Goal: Task Accomplishment & Management: Manage account settings

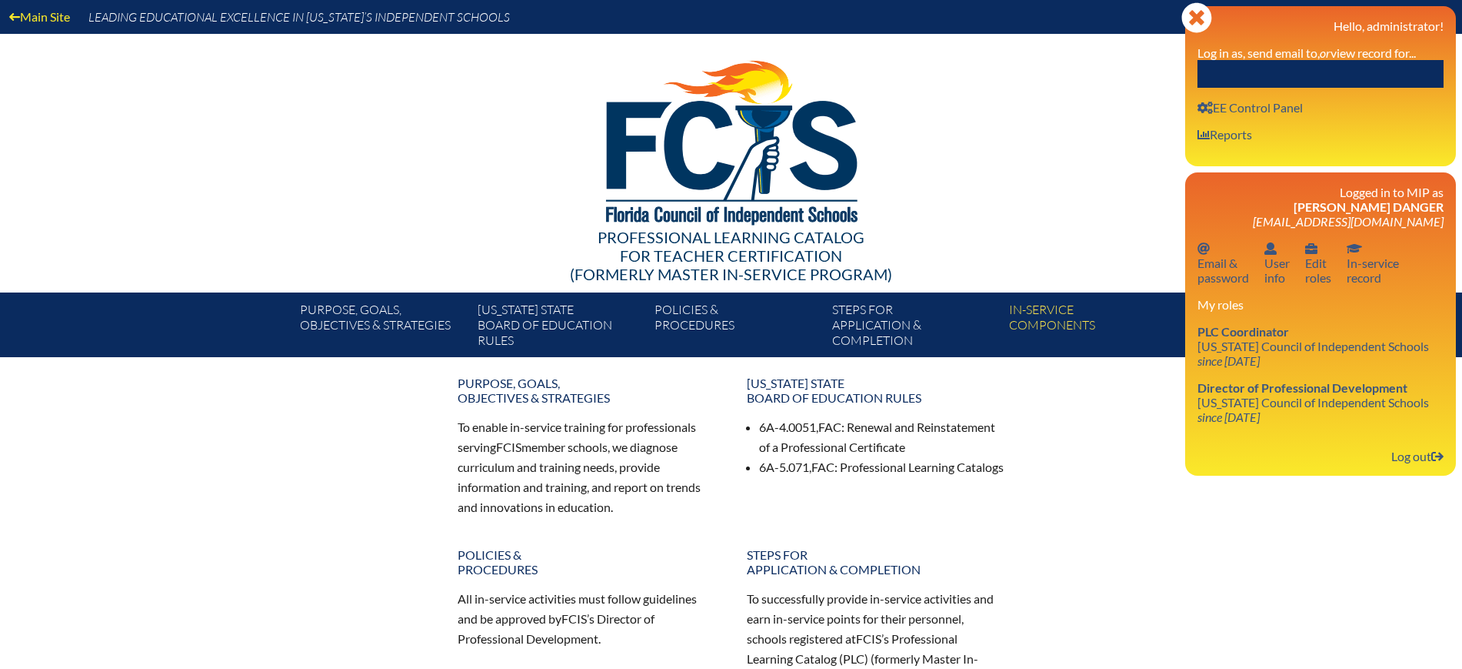
click at [1379, 67] on input "text" at bounding box center [1321, 74] width 246 height 28
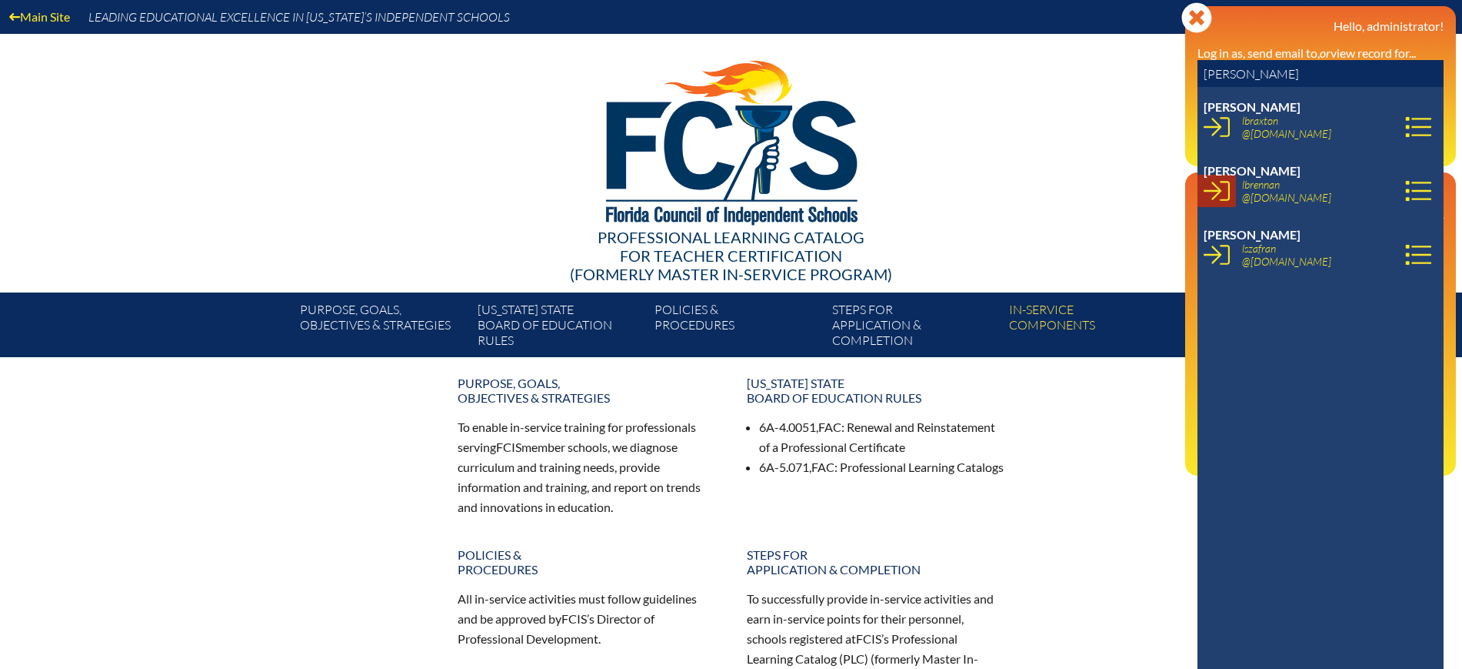
type input "[PERSON_NAME]"
click at [1222, 192] on icon at bounding box center [1217, 191] width 26 height 26
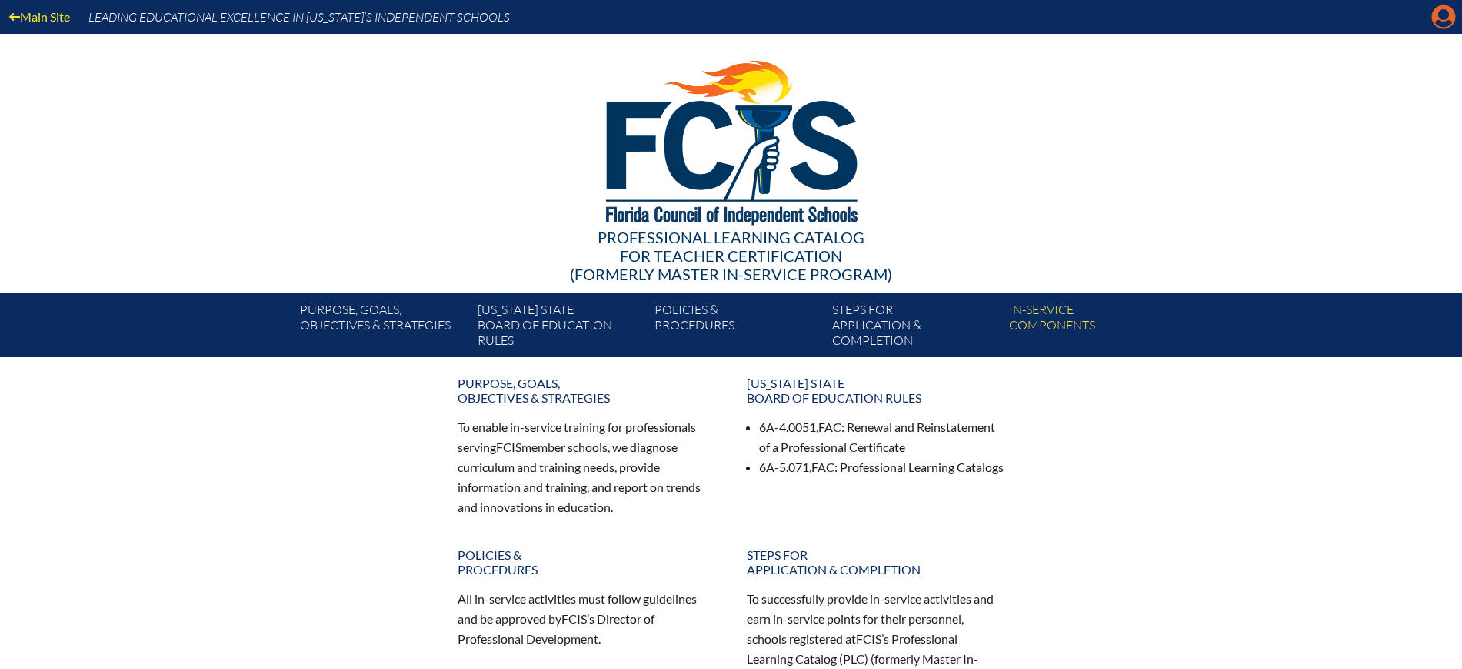
click at [1439, 8] on icon at bounding box center [1444, 17] width 24 height 24
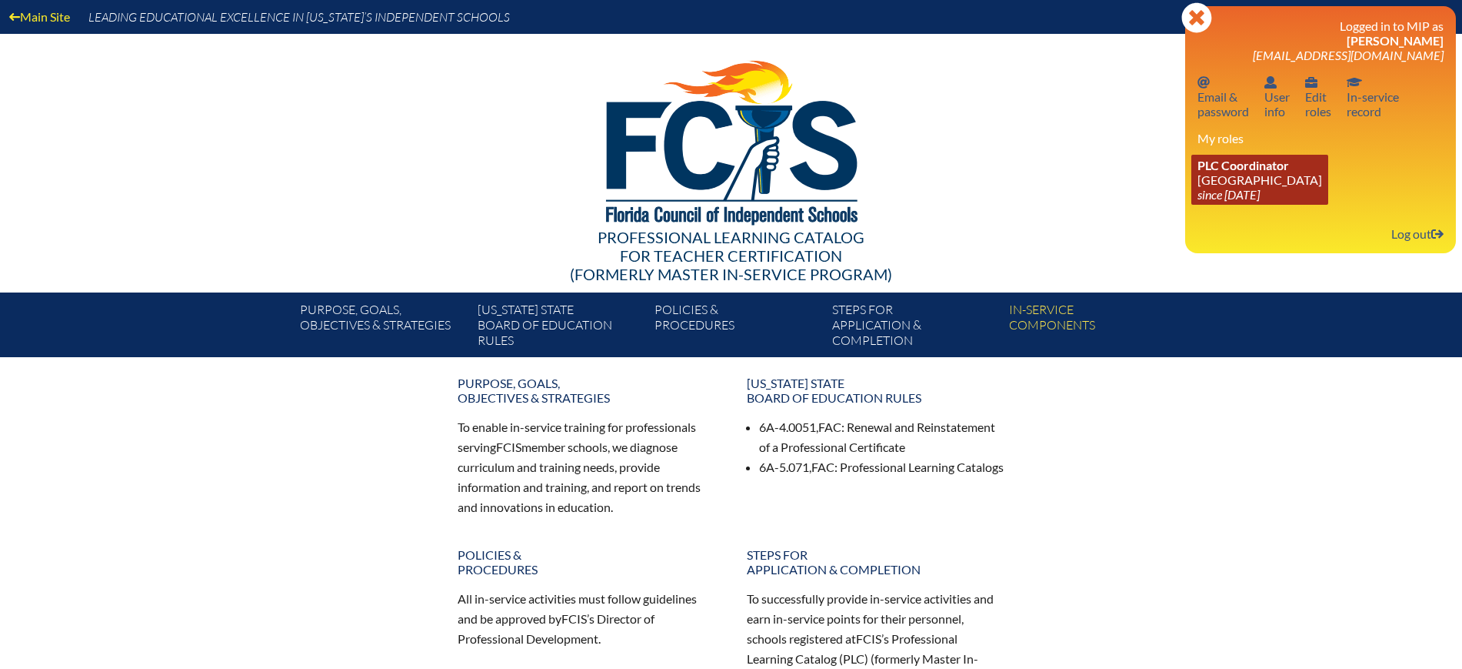
click at [1251, 188] on icon "since 2024 Dec 6" at bounding box center [1229, 194] width 62 height 15
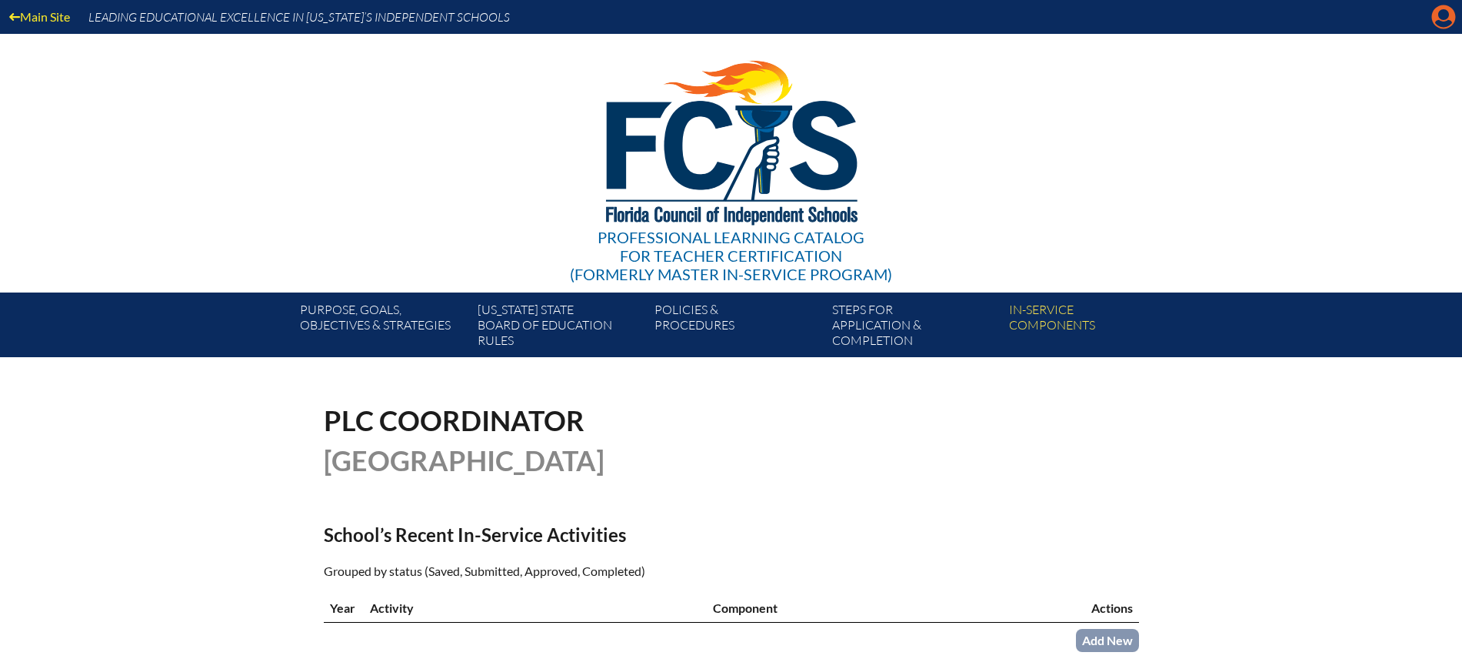
click at [1432, 12] on icon "Manage account" at bounding box center [1444, 17] width 25 height 25
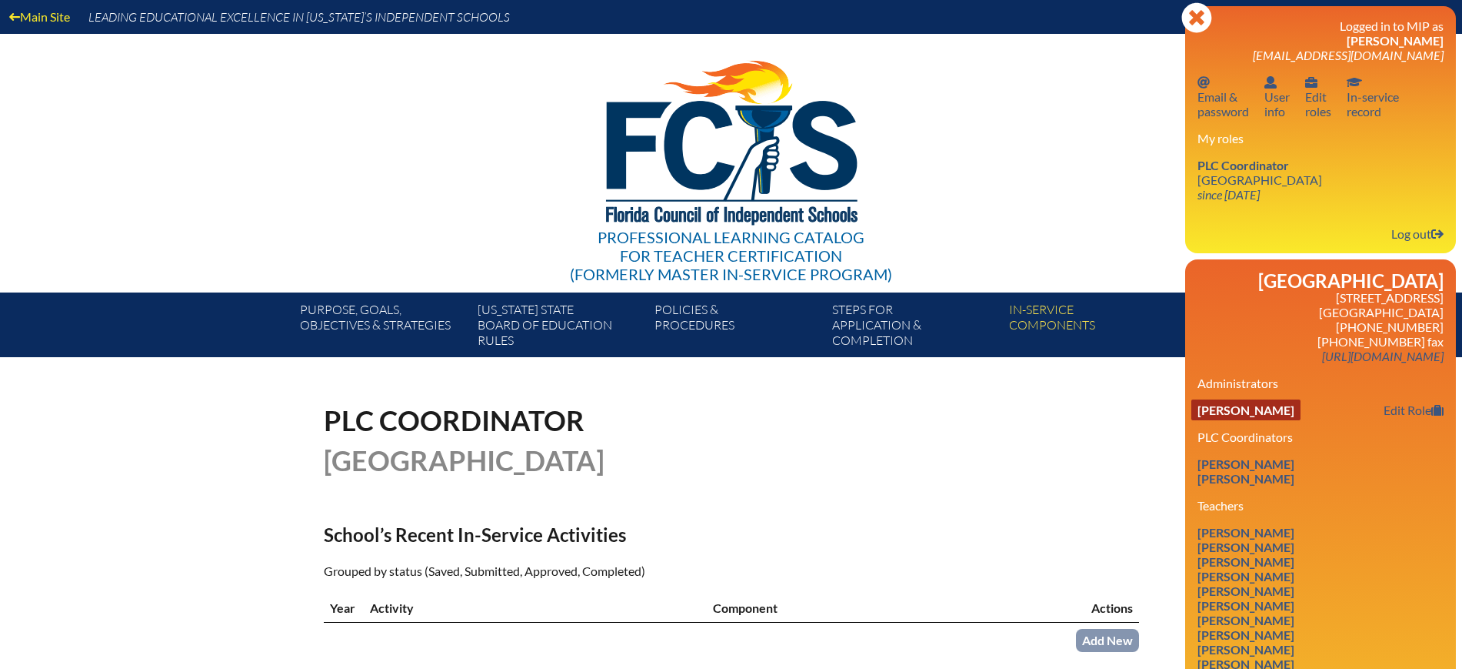
scroll to position [192, 0]
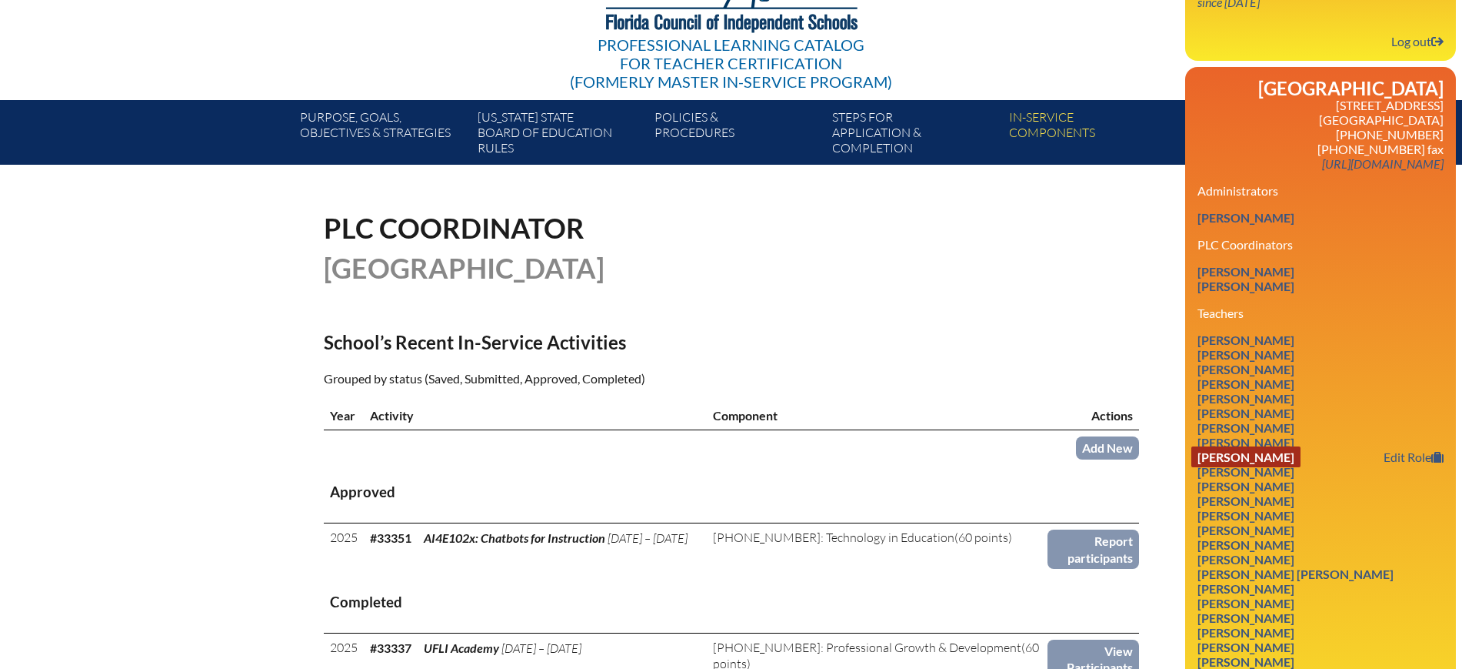
click at [1301, 467] on link "Sarah Howard Cotchaleovitch" at bounding box center [1246, 456] width 109 height 21
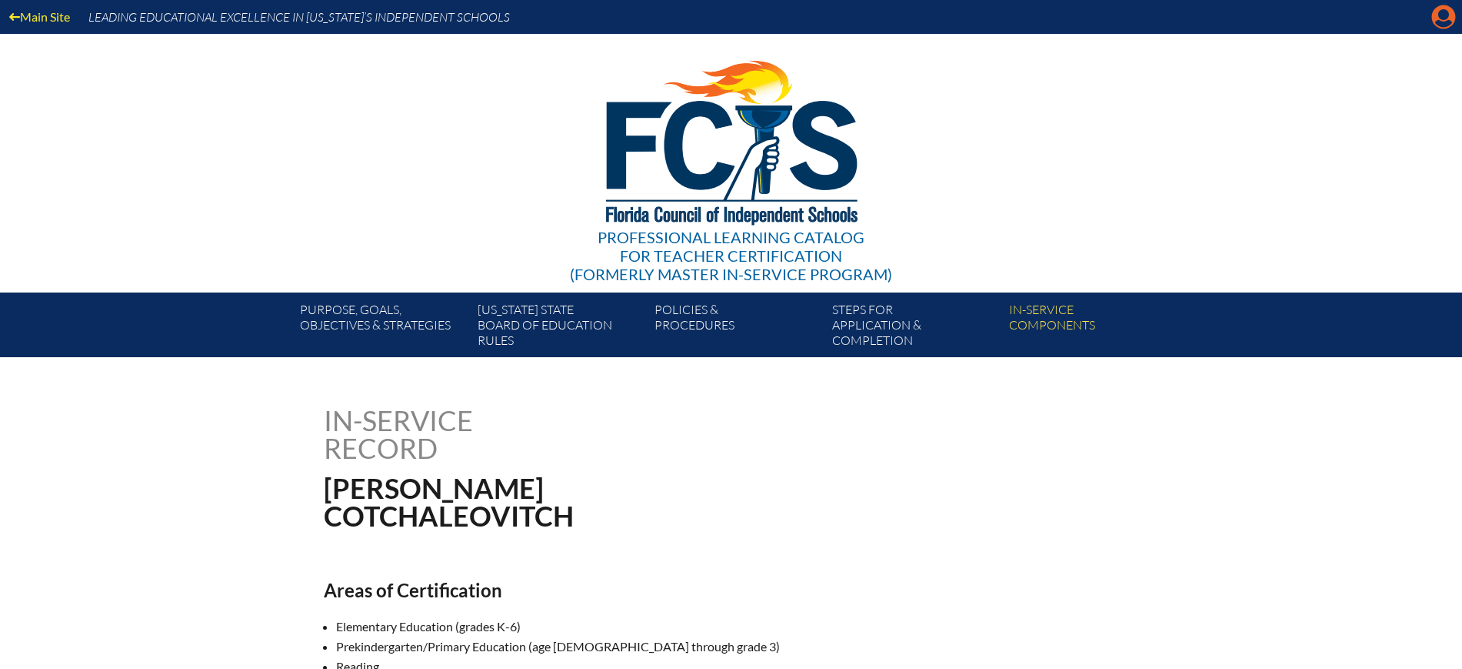
click at [1444, 22] on icon "Manage account" at bounding box center [1444, 17] width 25 height 25
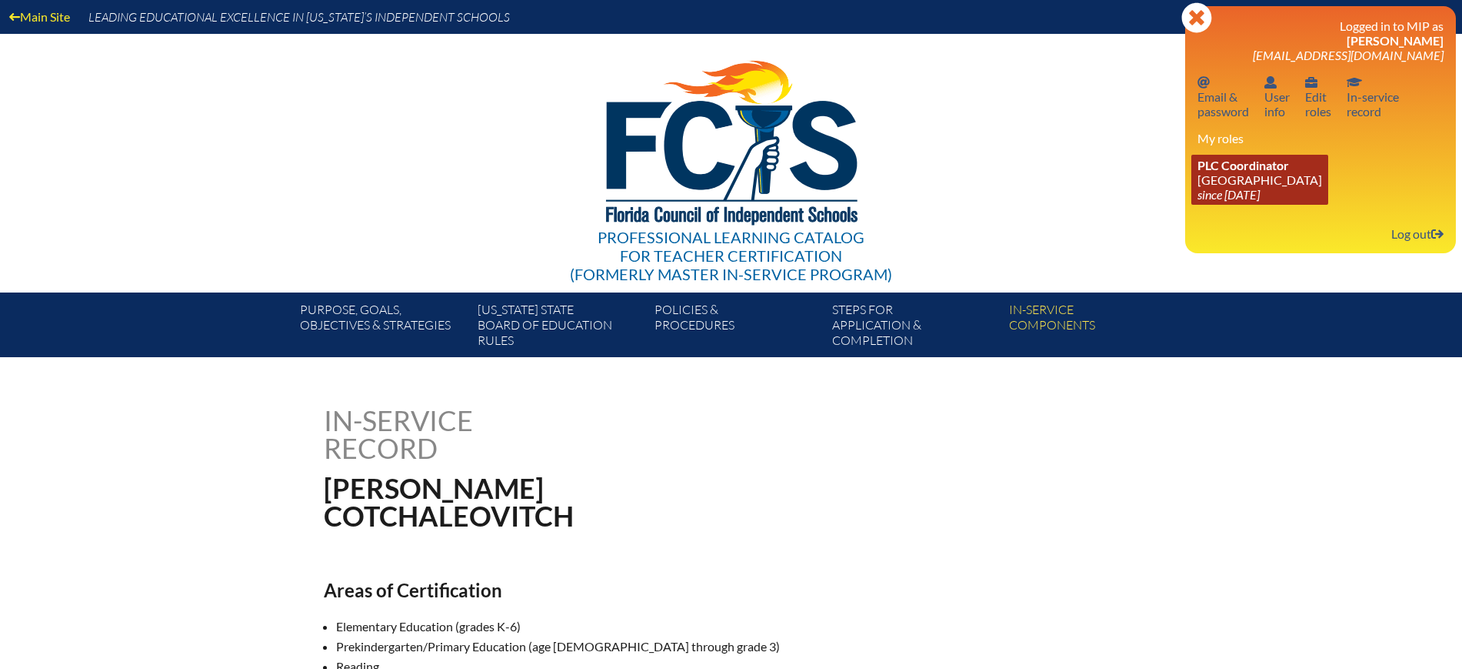
click at [1259, 194] on icon "since [DATE]" at bounding box center [1229, 194] width 62 height 15
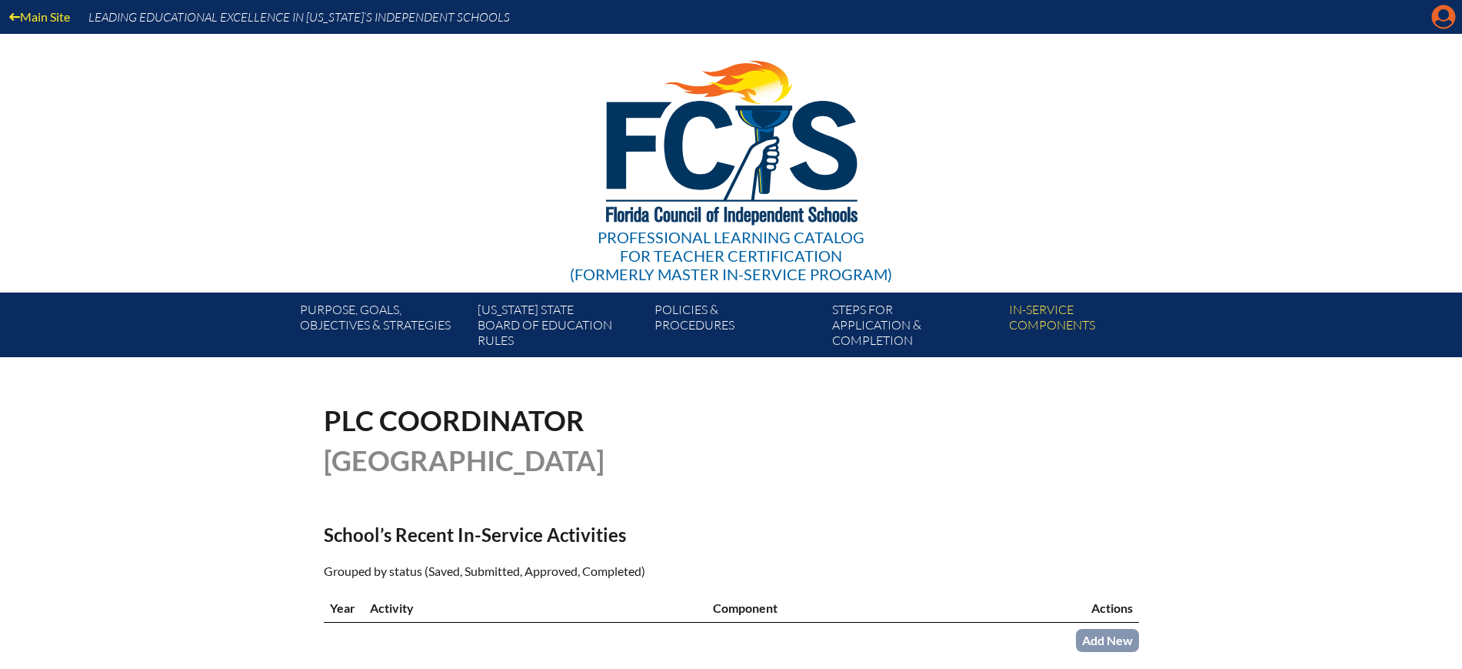
click at [1445, 16] on icon "Manage account" at bounding box center [1444, 17] width 25 height 25
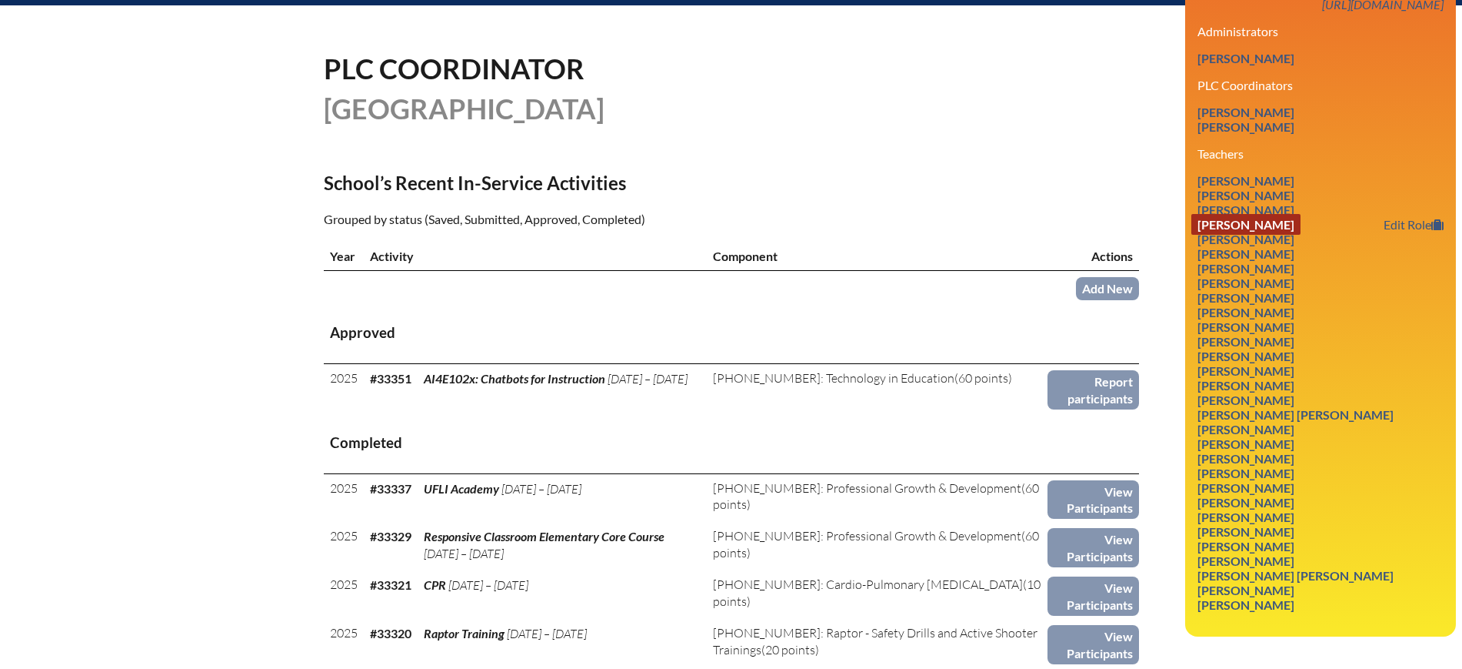
scroll to position [385, 0]
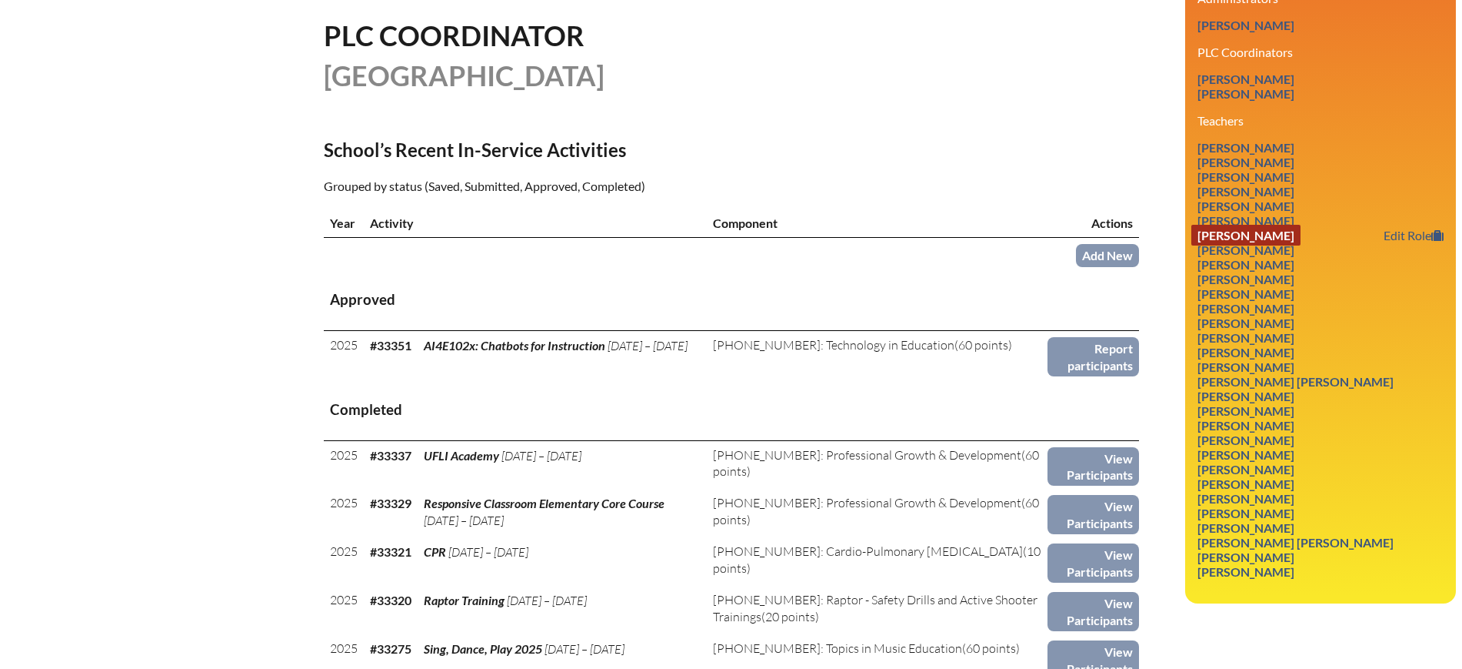
click at [1236, 245] on link "Gabriel Clark" at bounding box center [1246, 235] width 109 height 21
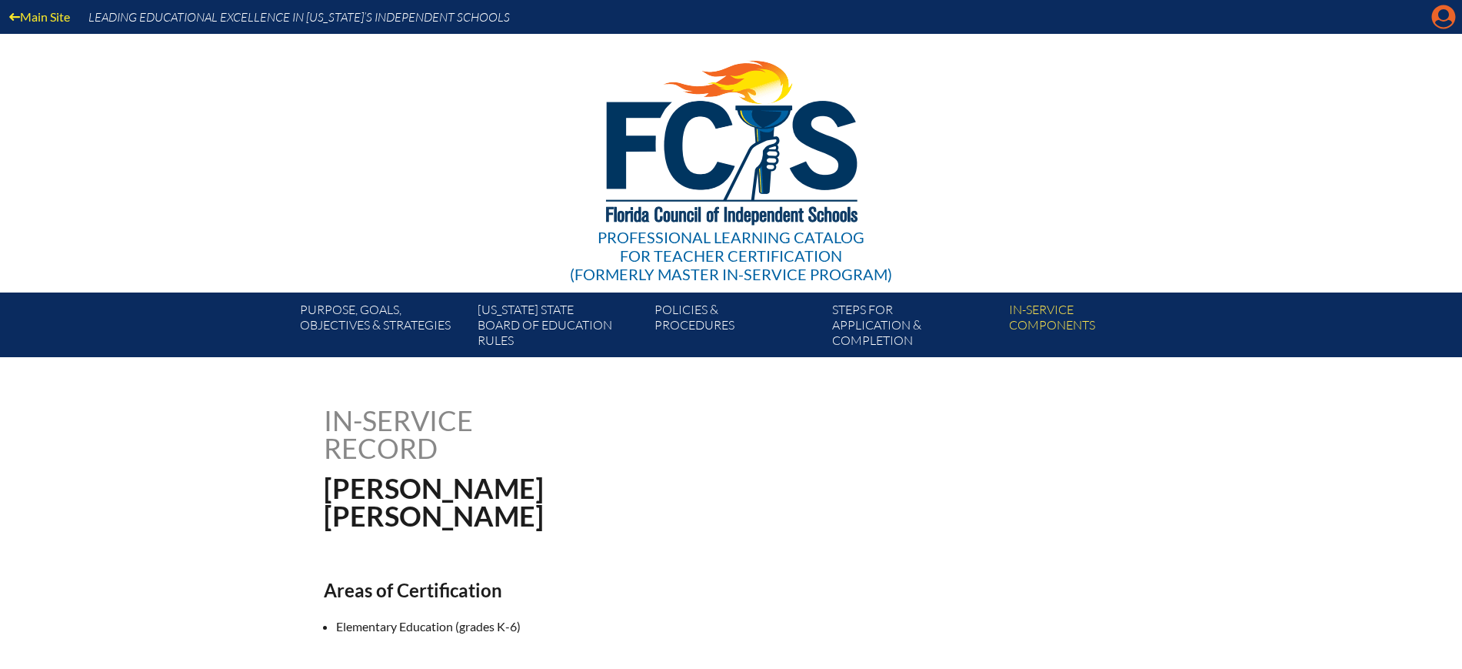
click at [1437, 14] on icon at bounding box center [1444, 17] width 24 height 24
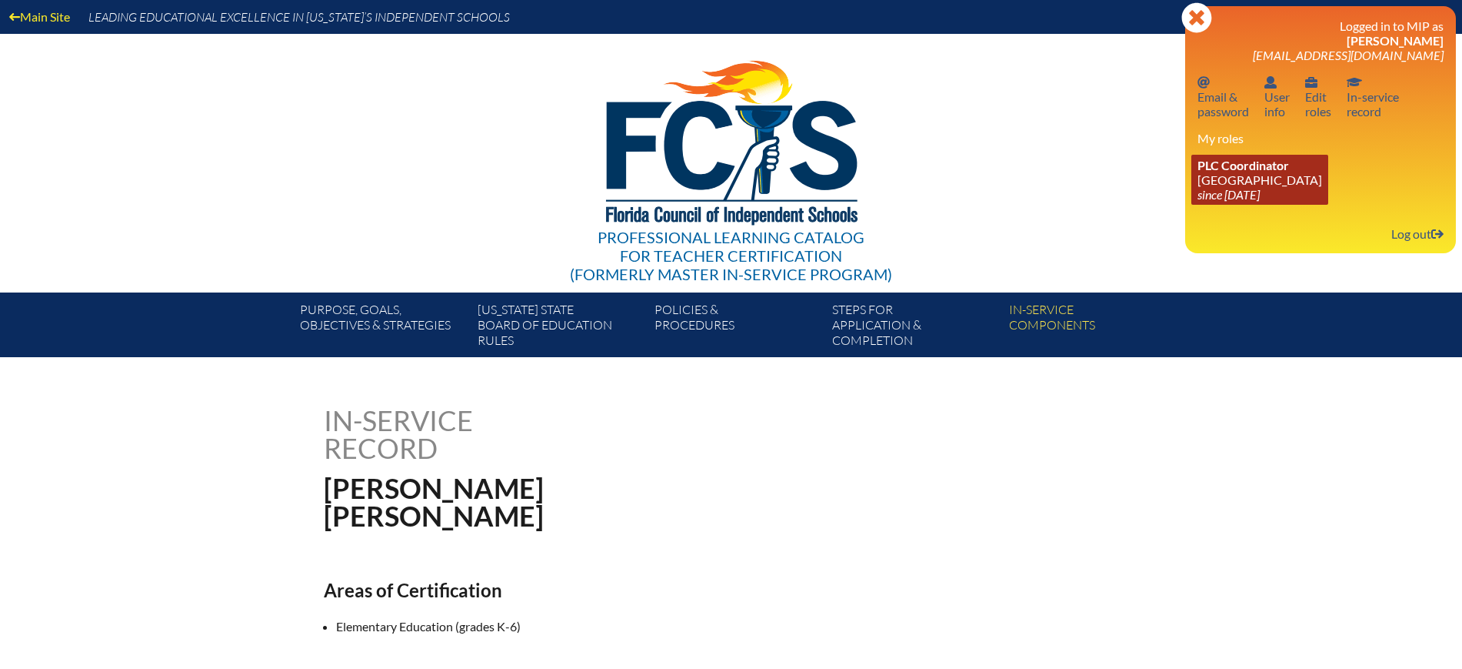
click at [1238, 178] on link "PLC Coordinator [GEOGRAPHIC_DATA] since [DATE]" at bounding box center [1260, 180] width 137 height 50
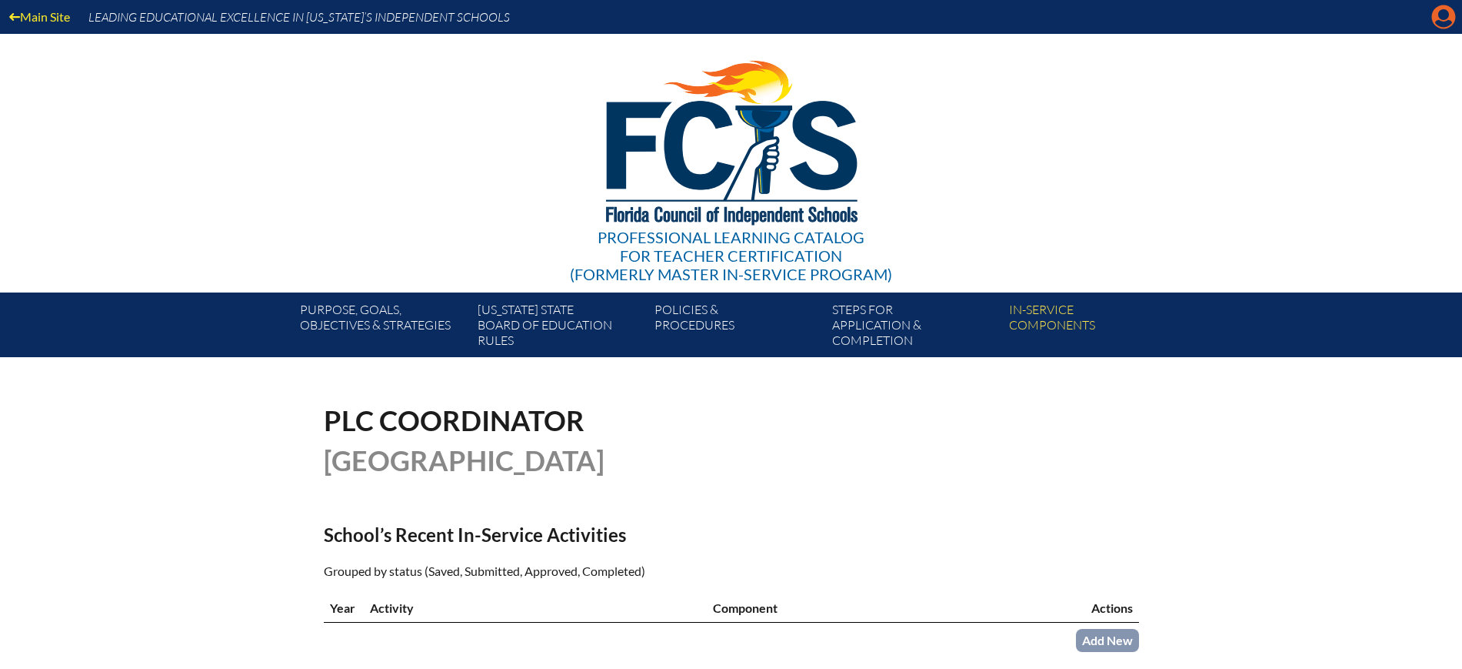
click at [1442, 6] on icon at bounding box center [1444, 17] width 24 height 24
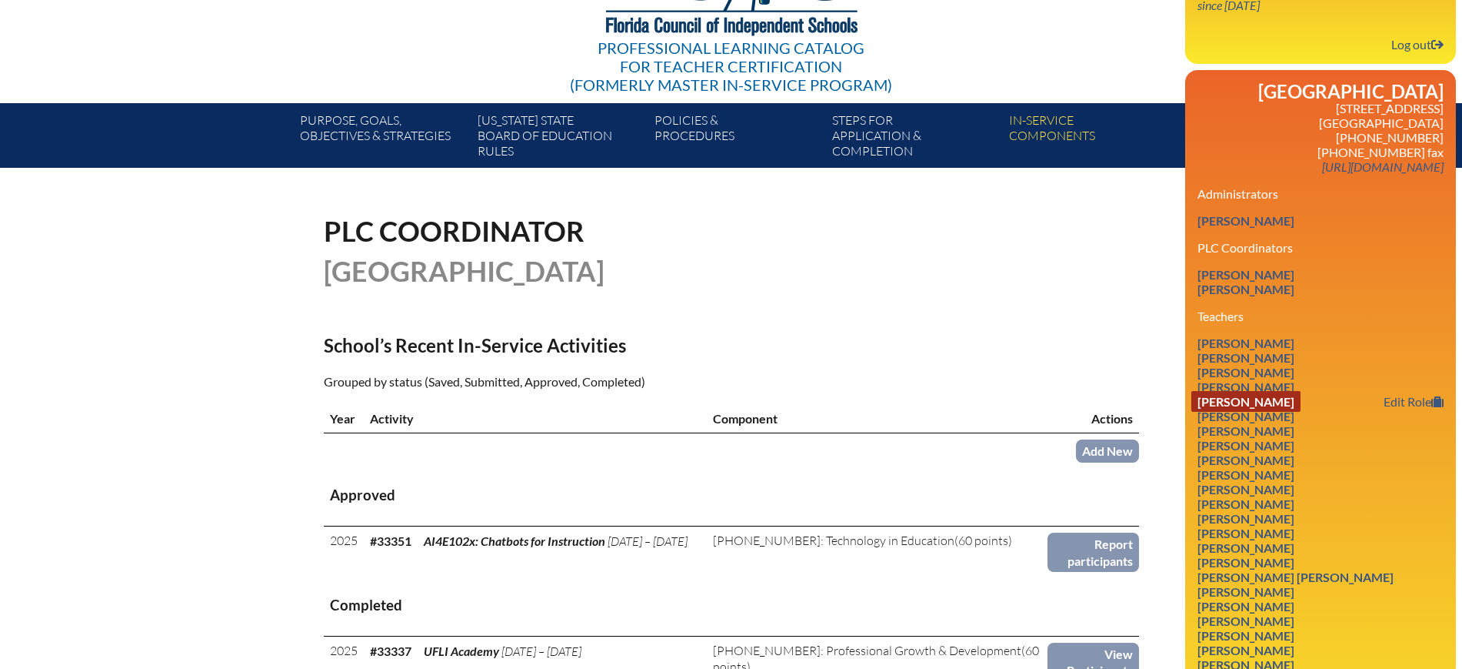
scroll to position [192, 0]
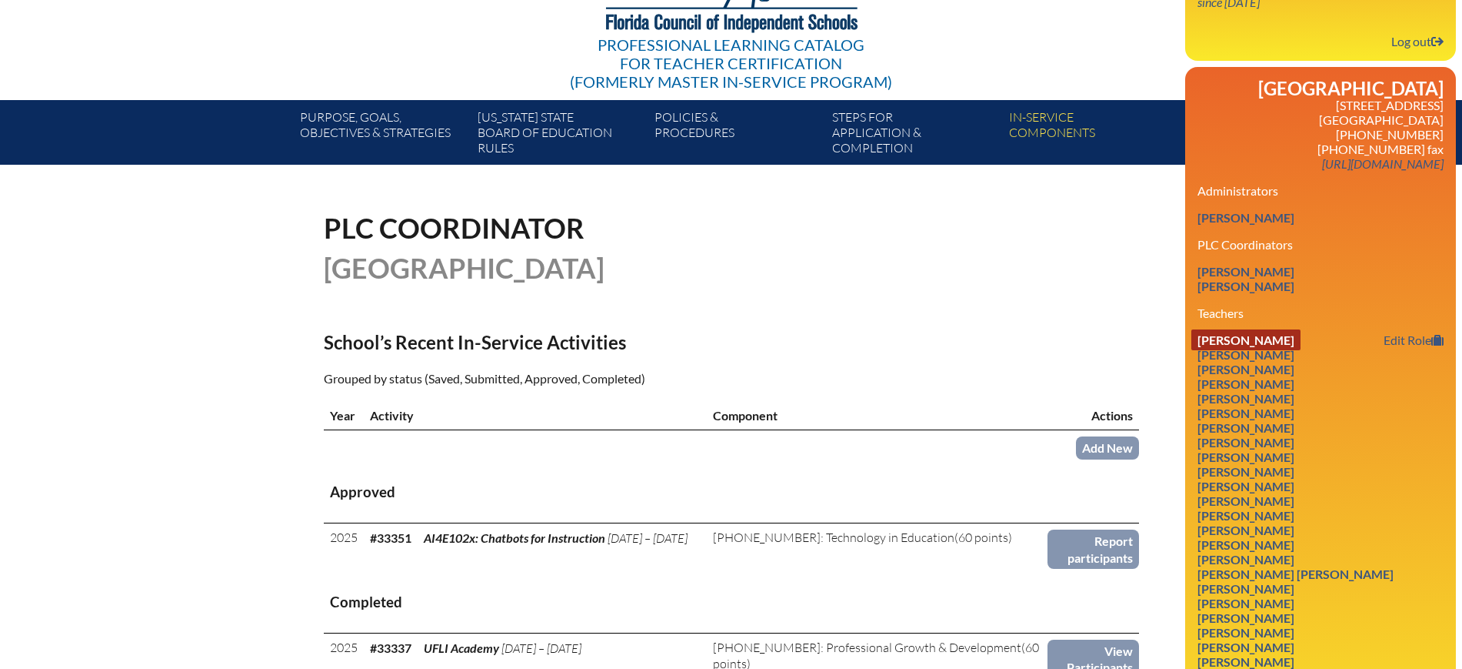
click at [1250, 350] on link "[PERSON_NAME]" at bounding box center [1246, 339] width 109 height 21
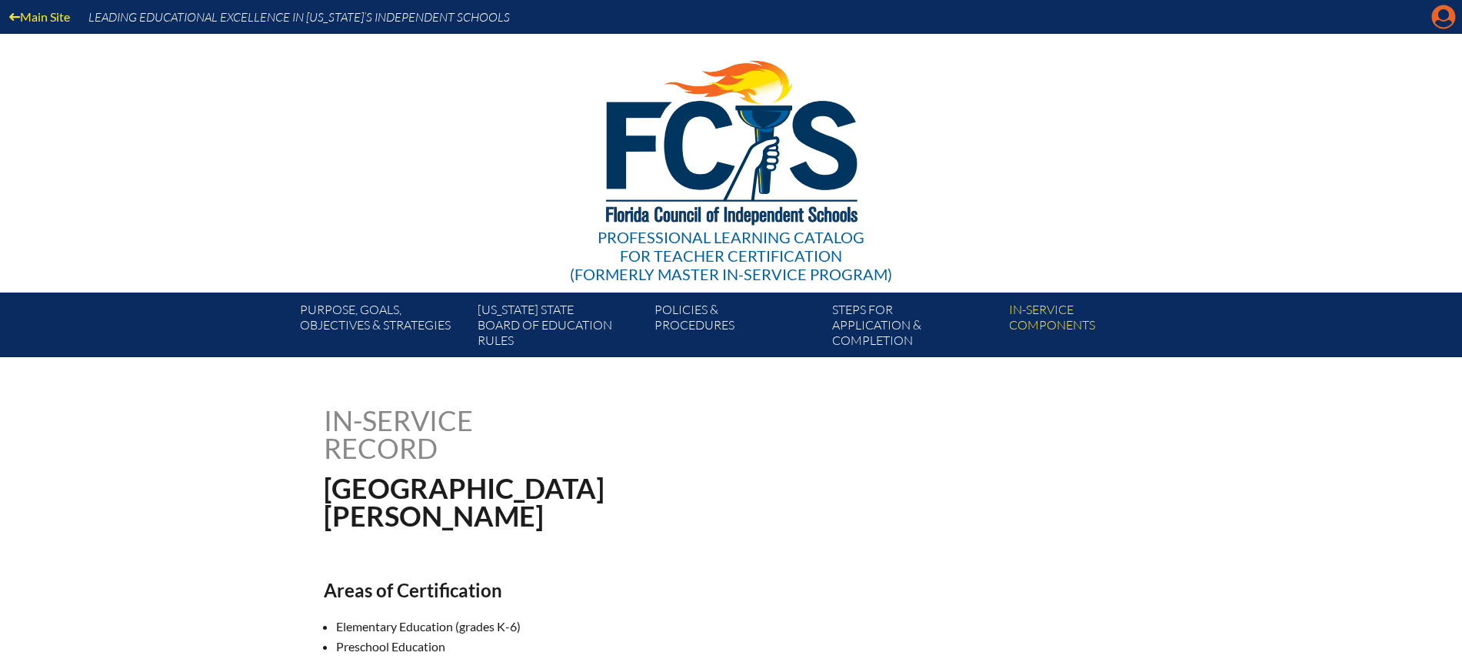
click at [1443, 15] on icon "Manage account" at bounding box center [1444, 17] width 25 height 25
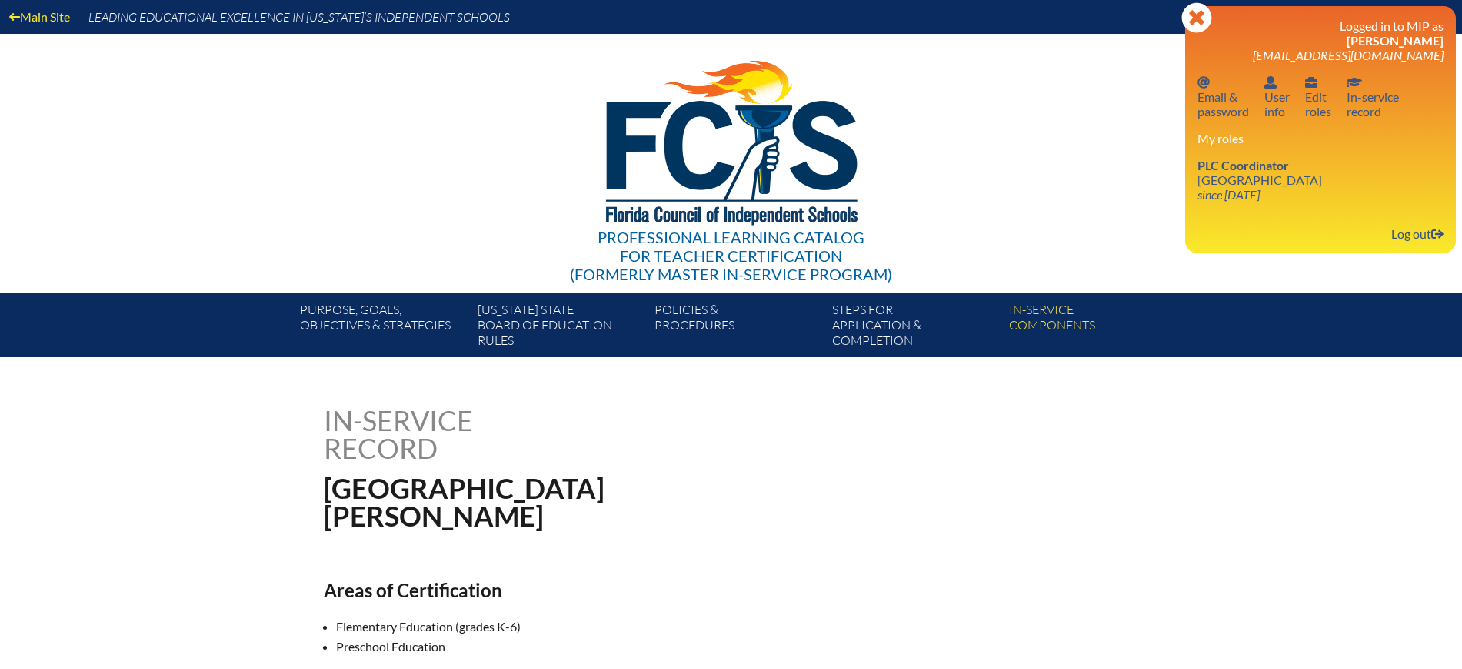
drag, startPoint x: 1253, startPoint y: 181, endPoint x: 1297, endPoint y: 207, distance: 51.1
click at [1253, 183] on link "PLC Coordinator Riverside Presbyterian Day School since 2024 Dec 6" at bounding box center [1260, 180] width 137 height 50
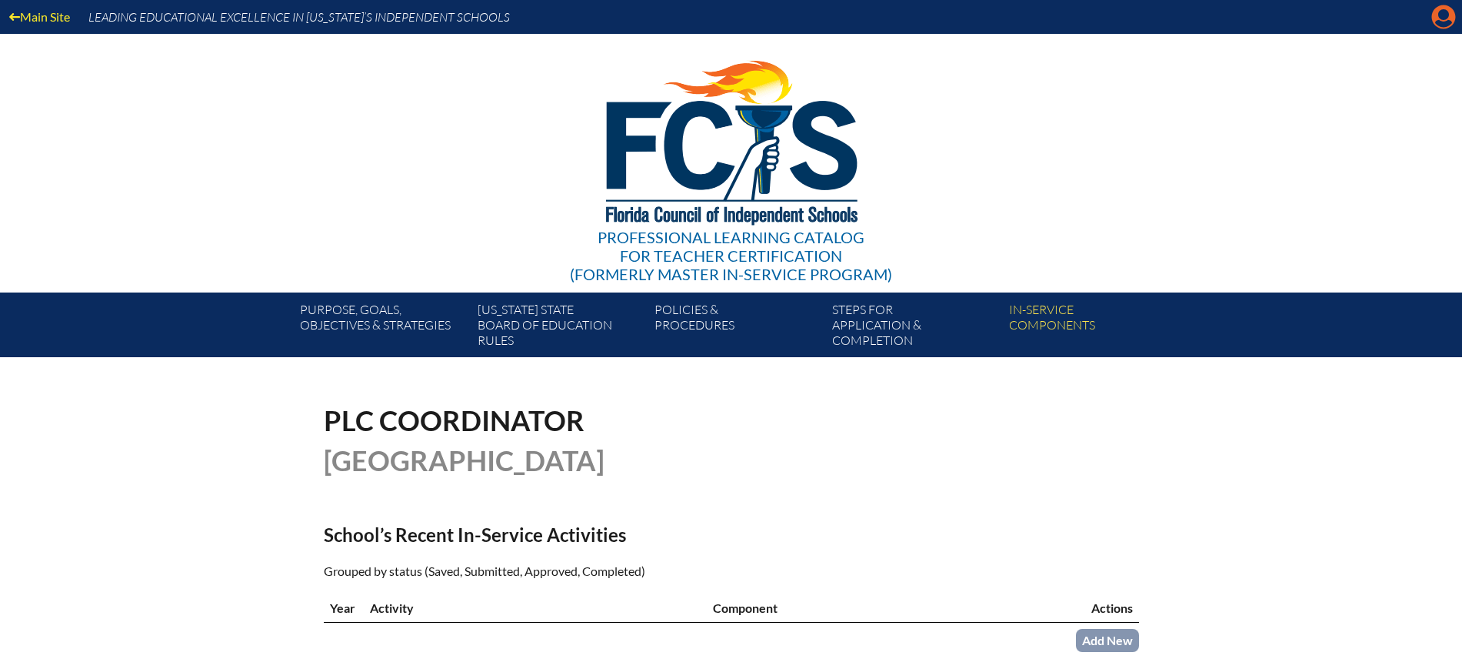
click at [1446, 17] on icon "Manage account" at bounding box center [1444, 17] width 25 height 25
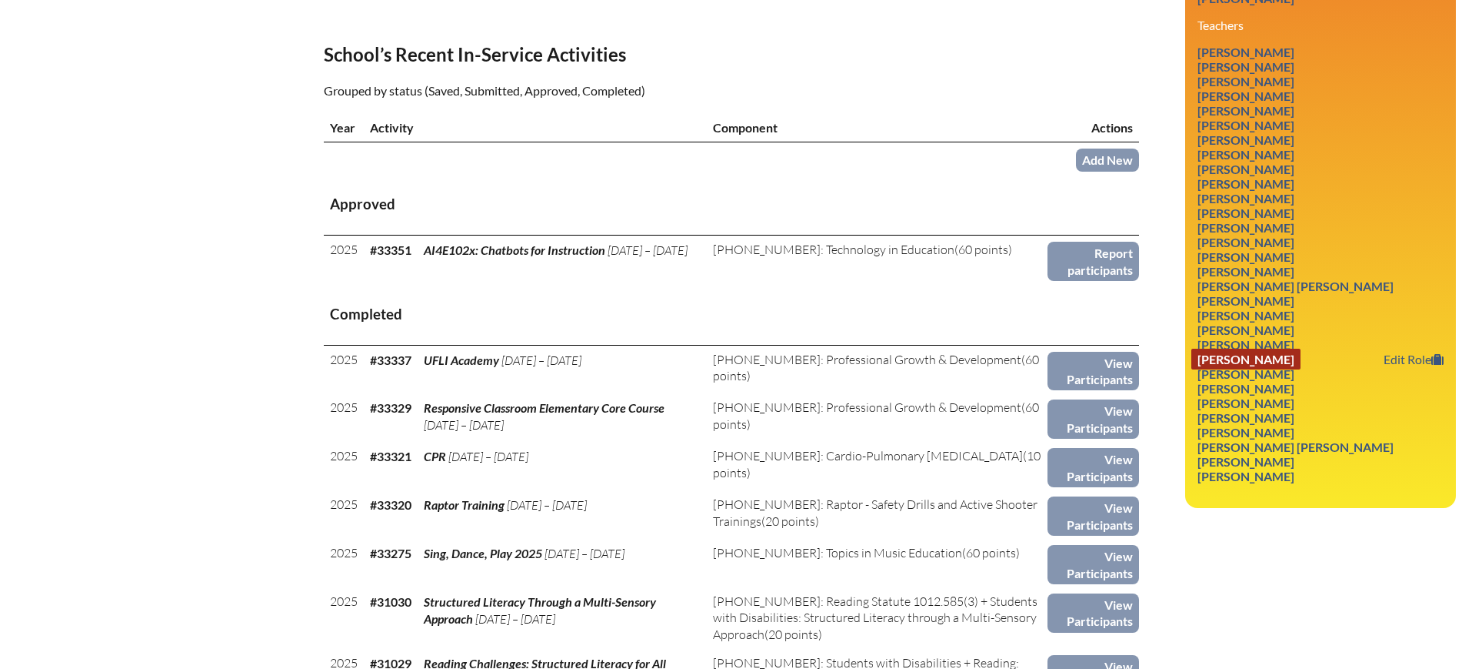
scroll to position [481, 0]
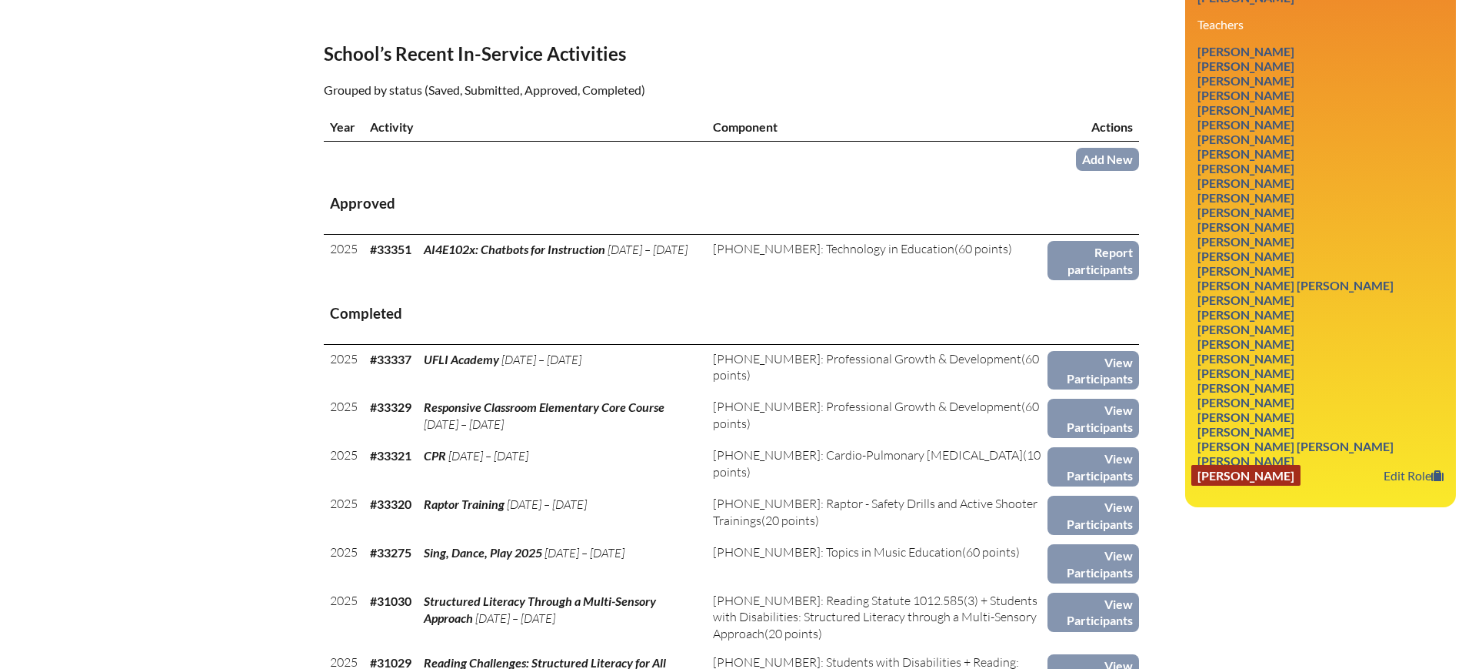
click at [1284, 485] on link "[PERSON_NAME]" at bounding box center [1246, 475] width 109 height 21
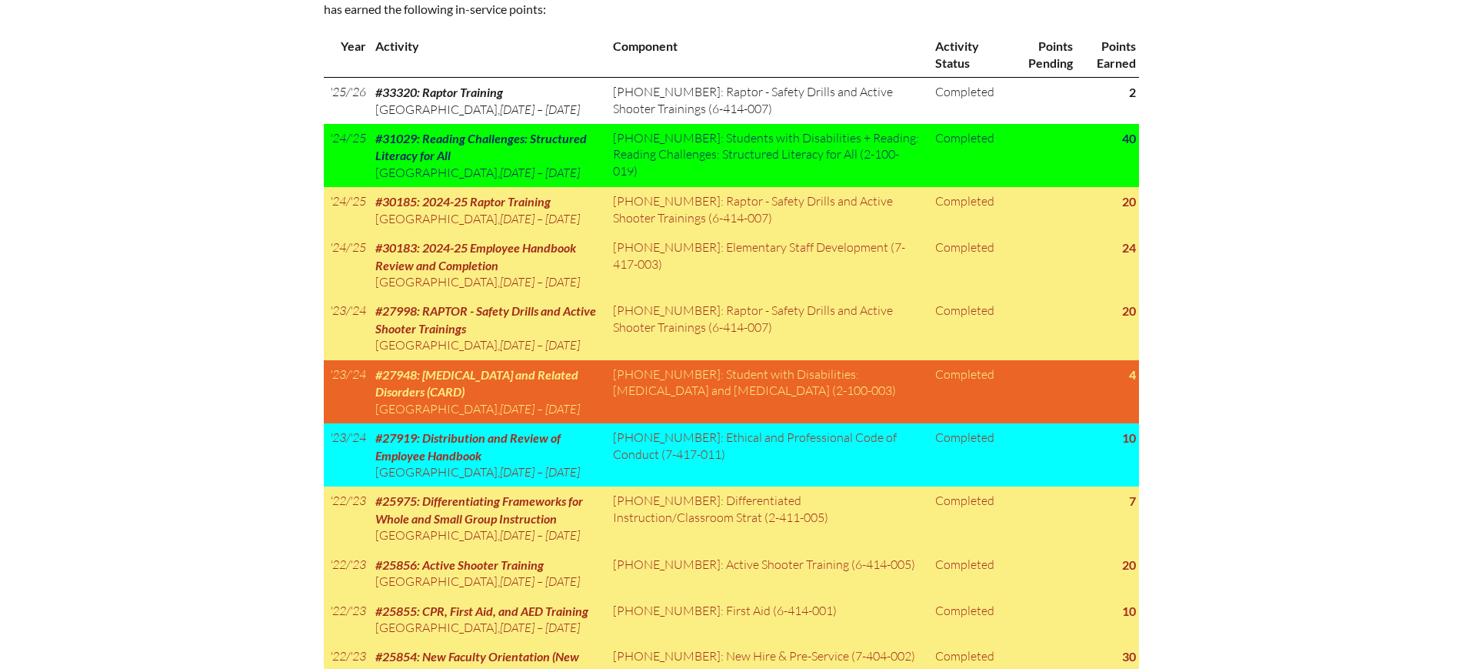
scroll to position [729, 0]
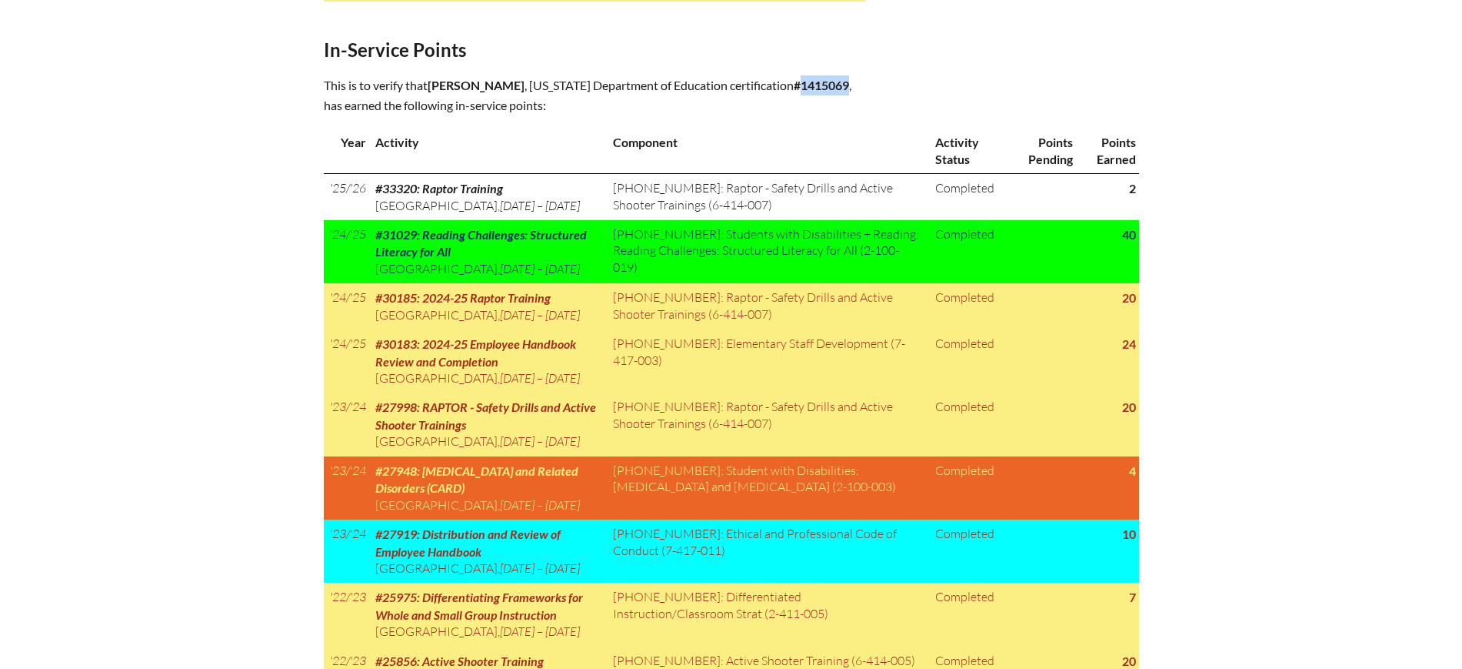
drag, startPoint x: 835, startPoint y: 85, endPoint x: 789, endPoint y: 88, distance: 46.3
click at [794, 88] on b "#1415069" at bounding box center [821, 85] width 55 height 15
copy b "1415069"
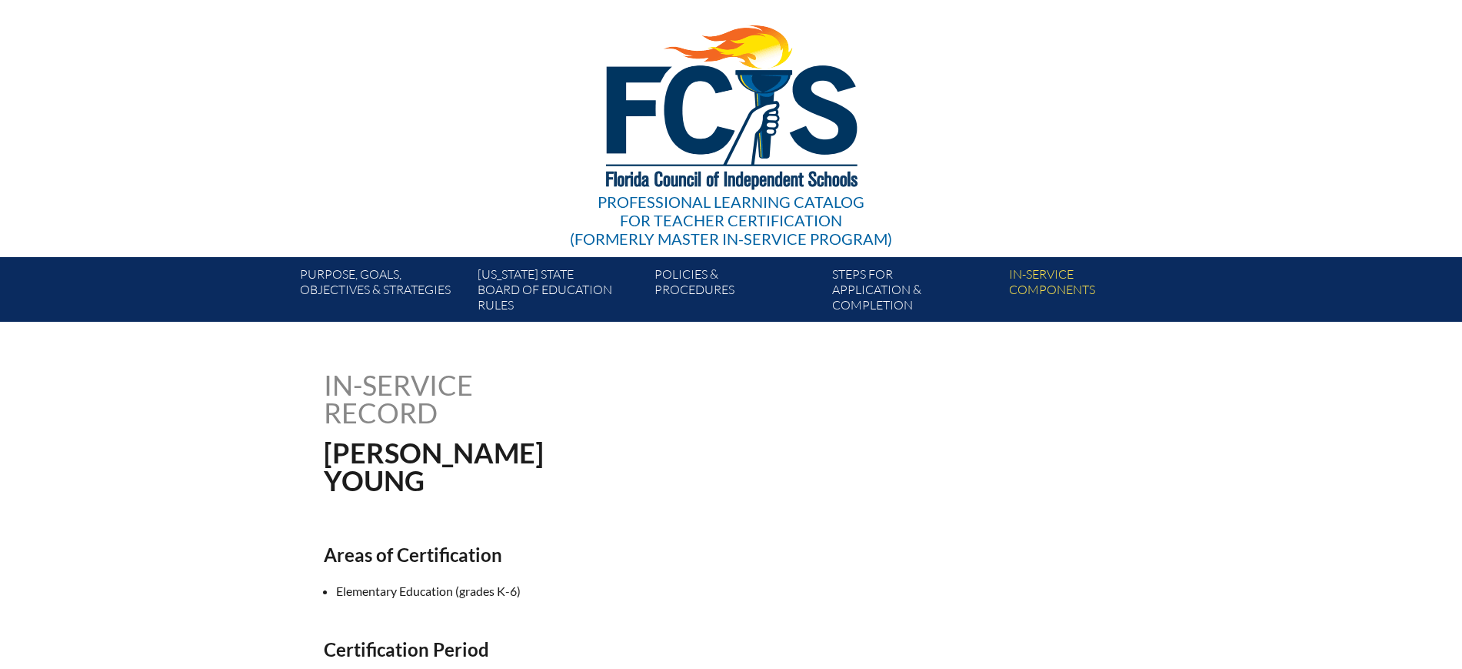
scroll to position [0, 0]
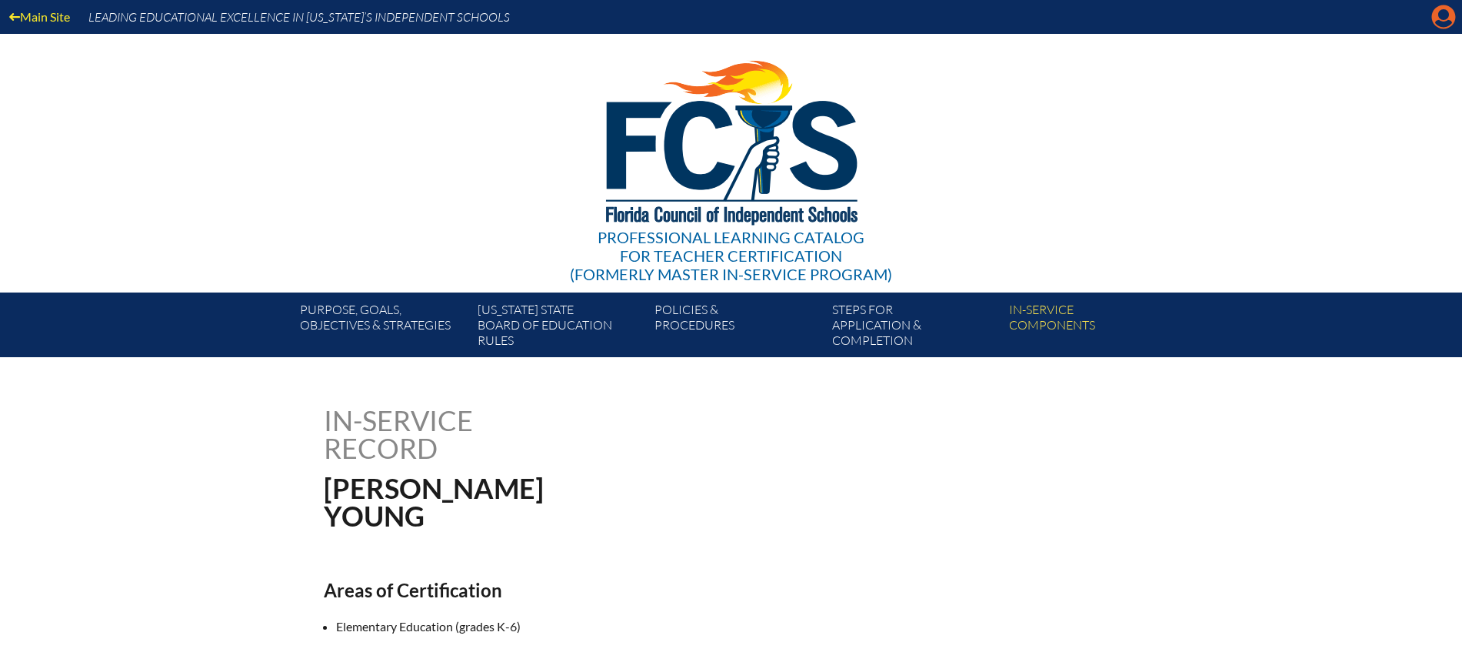
click at [1437, 8] on icon at bounding box center [1444, 17] width 24 height 24
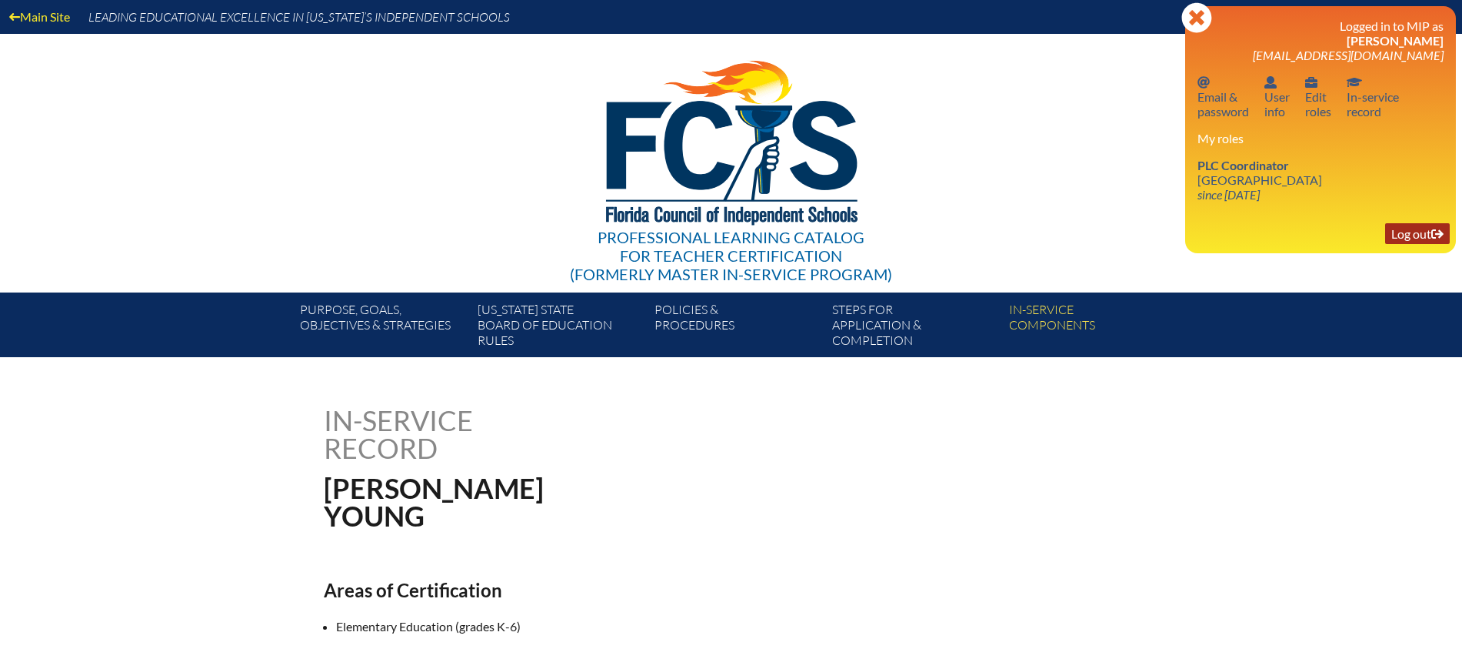
click at [1410, 233] on link "Log out Log out" at bounding box center [1418, 233] width 65 height 21
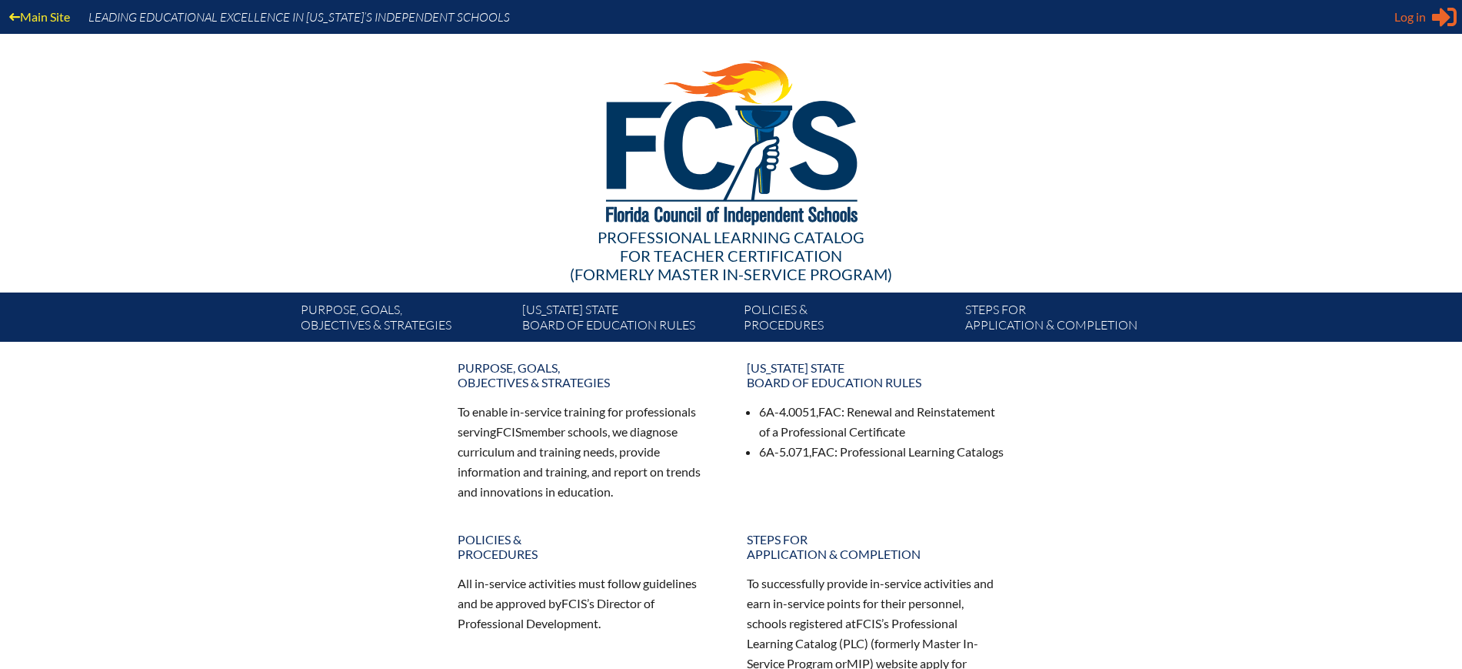
type input "[EMAIL_ADDRESS][DOMAIN_NAME]"
click at [1419, 21] on span "Log in" at bounding box center [1411, 17] width 32 height 18
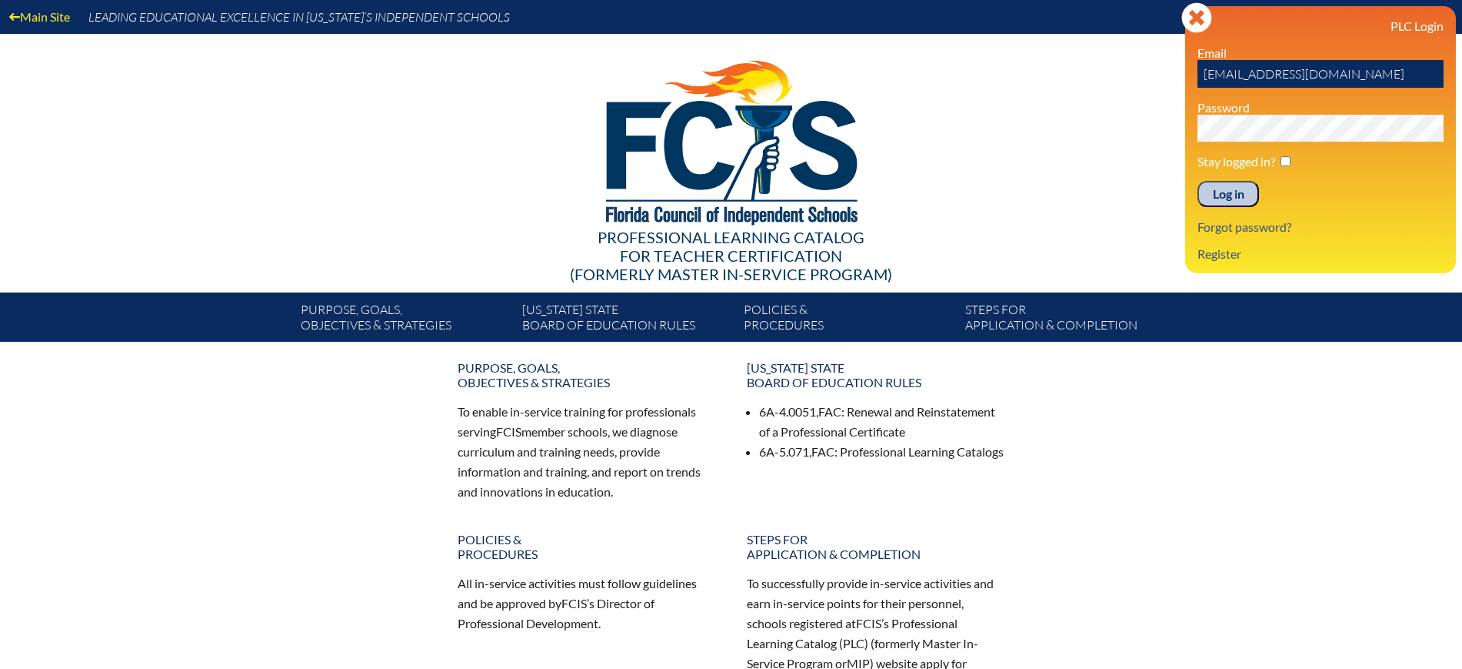
click at [1237, 195] on input "Log in" at bounding box center [1229, 194] width 62 height 26
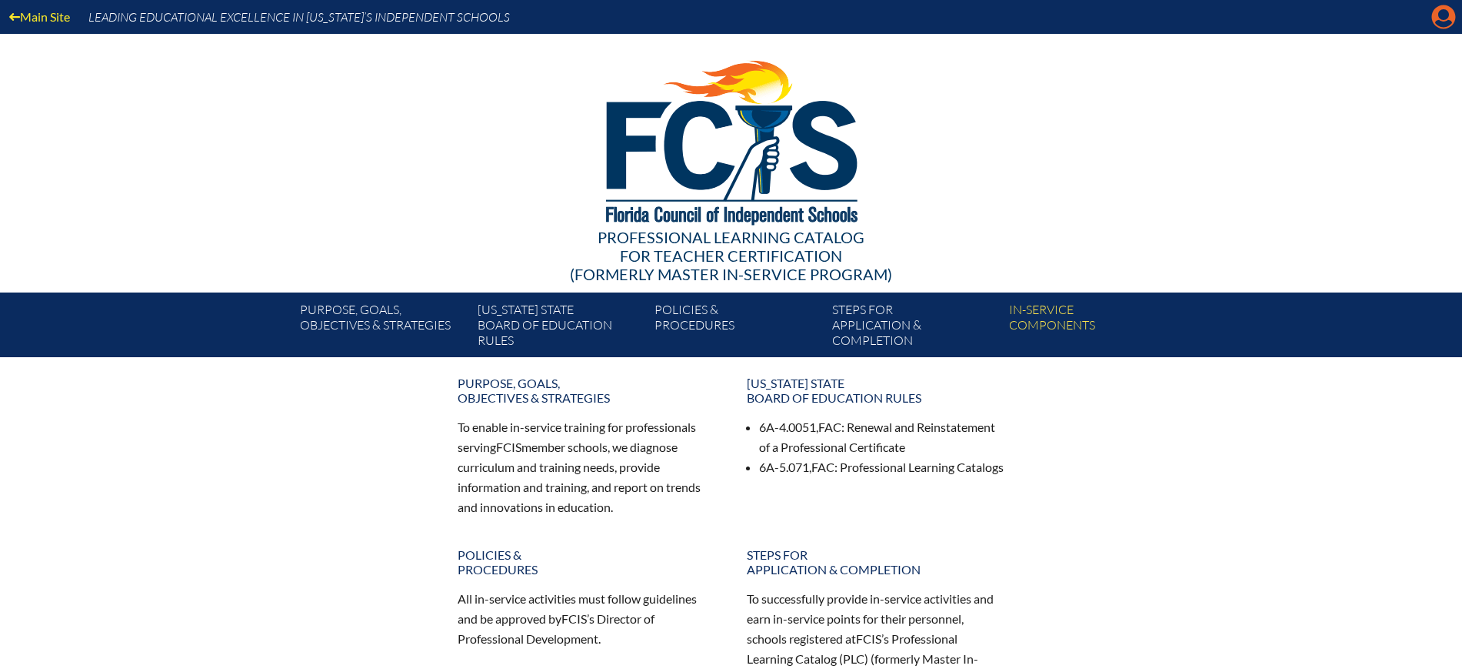
click at [1440, 20] on icon "Manage Account" at bounding box center [1444, 17] width 25 height 25
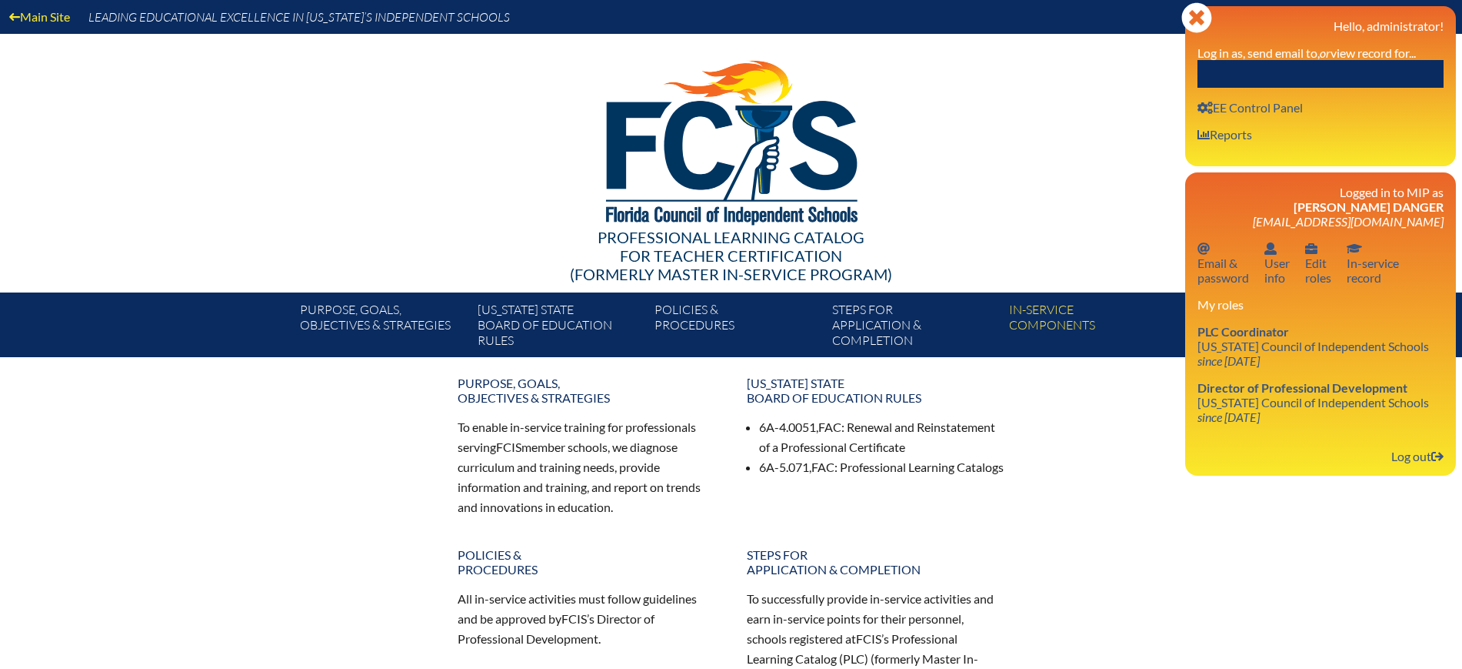
click at [1382, 65] on input "text" at bounding box center [1321, 74] width 246 height 28
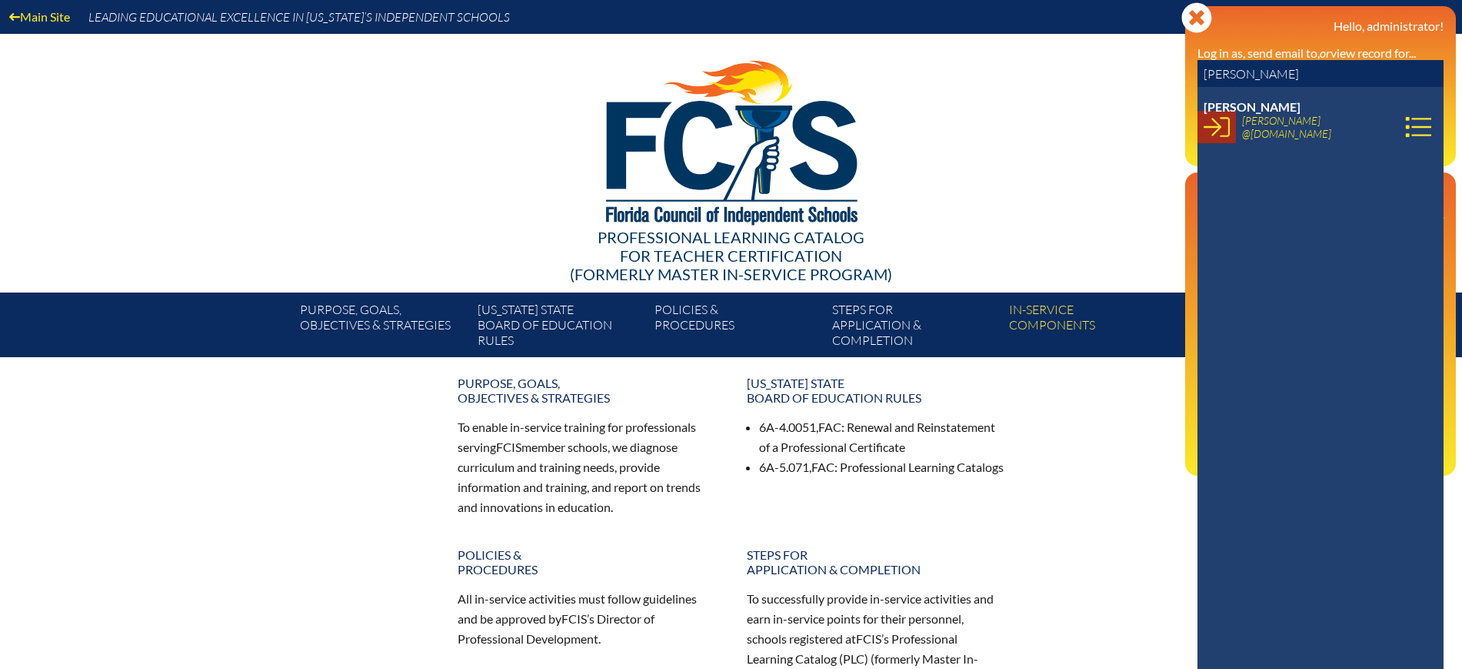
type input "maggie young"
click at [1214, 130] on icon at bounding box center [1217, 127] width 26 height 26
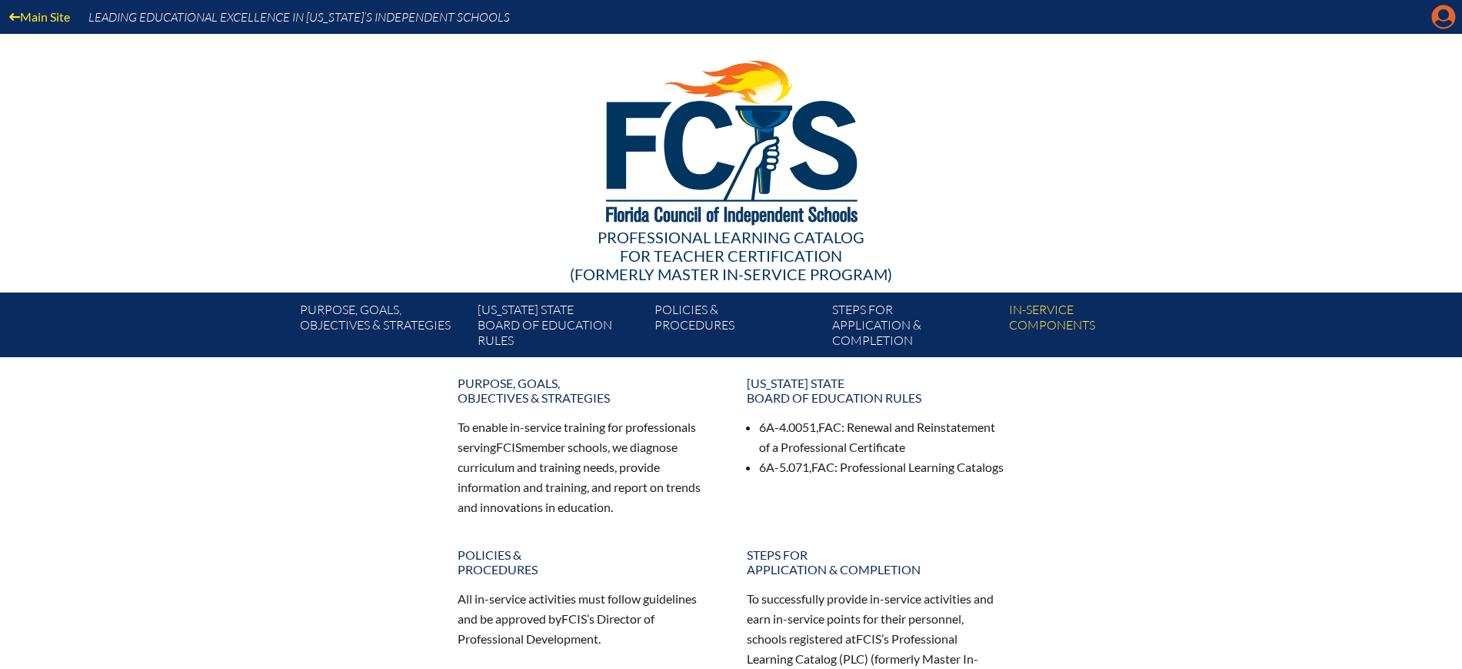
click at [1439, 6] on icon at bounding box center [1444, 17] width 24 height 24
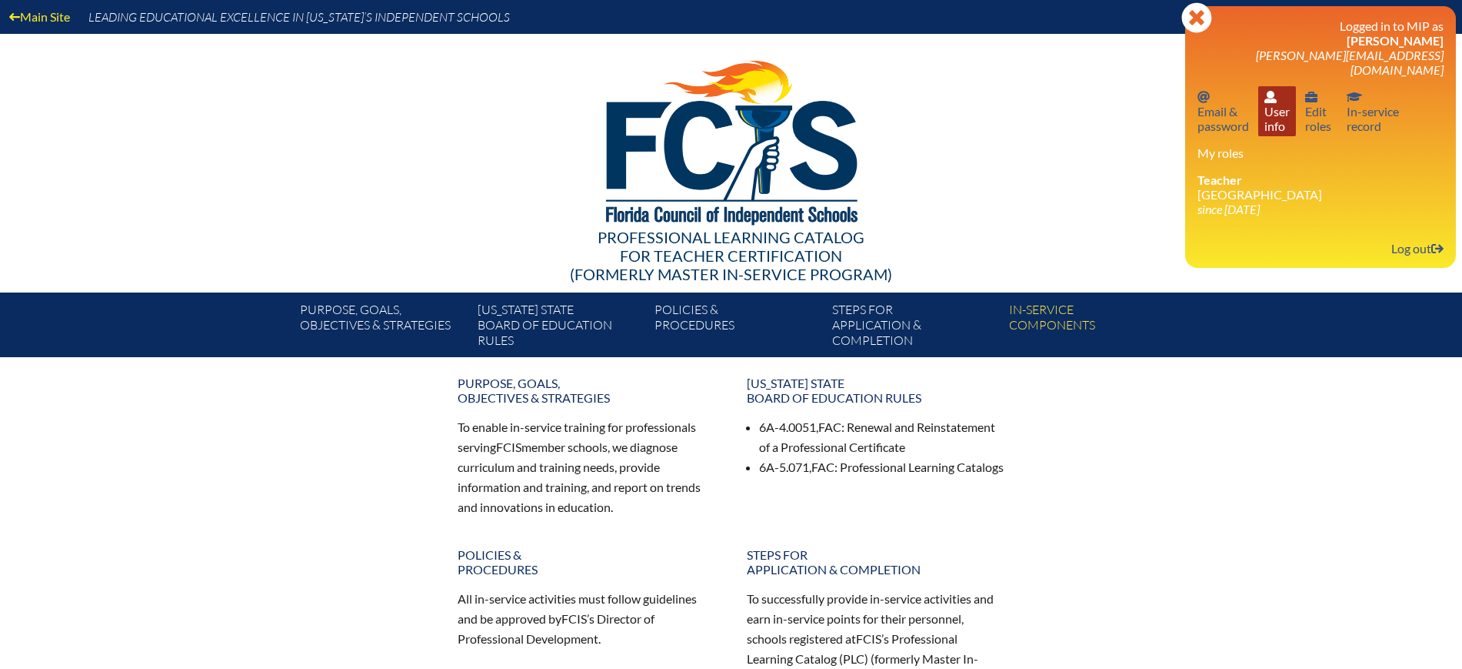
click at [1269, 102] on link "User info User info" at bounding box center [1278, 111] width 38 height 50
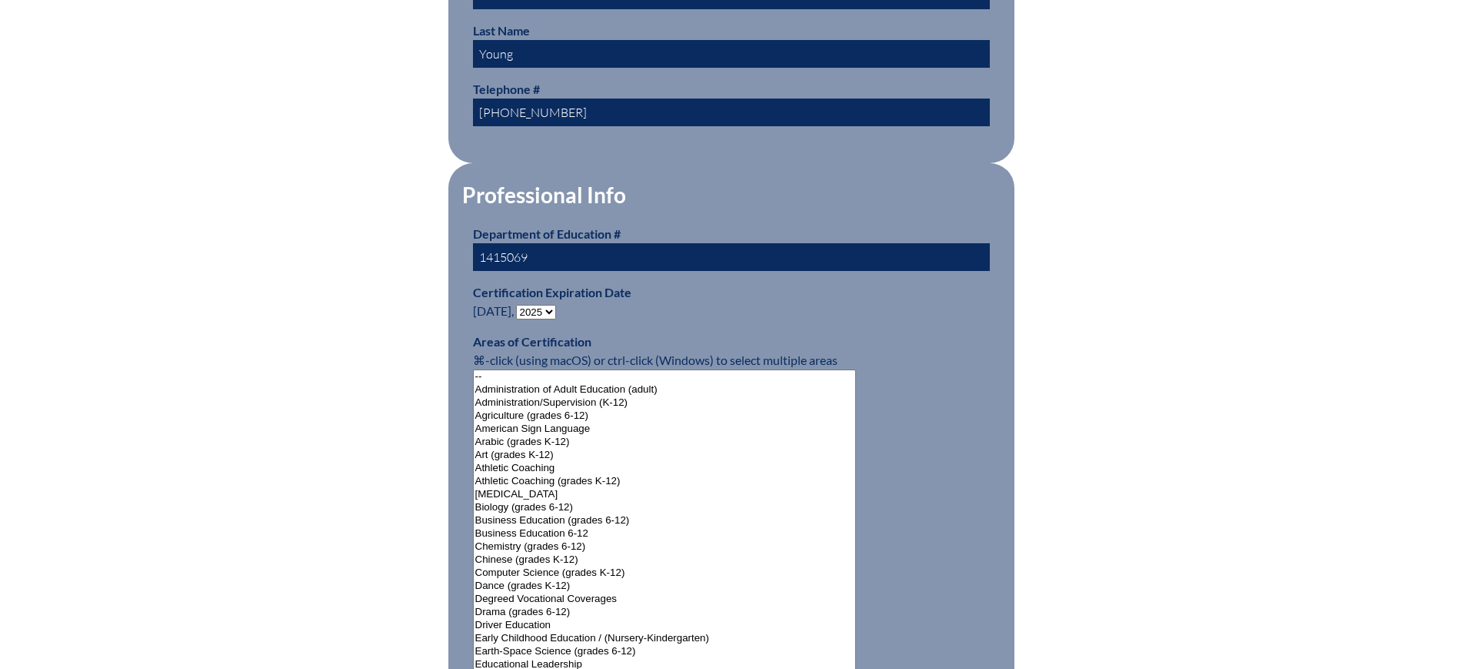
scroll to position [865, 0]
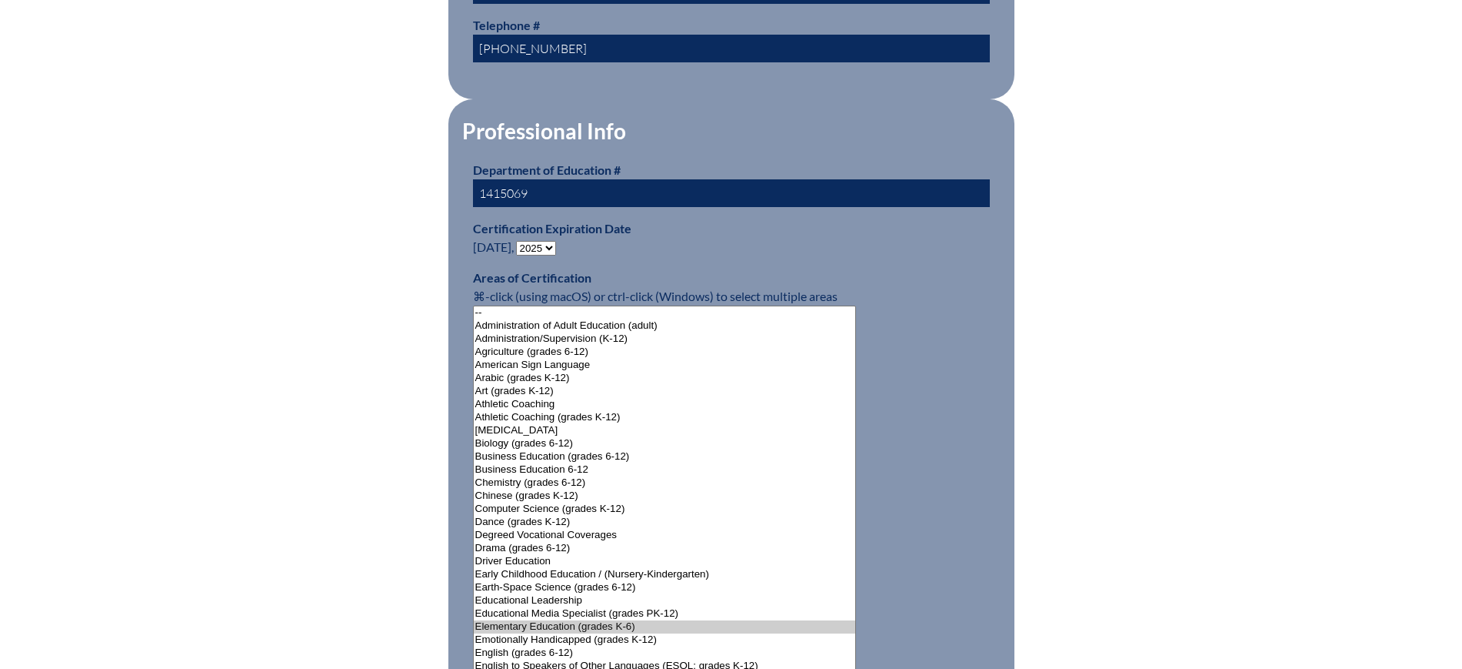
click at [551, 241] on select "- 2031 2030 2029 2028 2027 2026 2025 2024 2023 2022 2021 2020 2019 2018 2017 20…" at bounding box center [536, 248] width 40 height 15
select select "2030"
click at [519, 241] on select "- 2031 2030 2029 2028 2027 2026 2025 2024 2023 2022 2021 2020 2019 2018 2017 20…" at bounding box center [536, 248] width 40 height 15
click at [353, 301] on div "User Info Please enter your name as it appears on your Department of Education …" at bounding box center [731, 565] width 865 height 2049
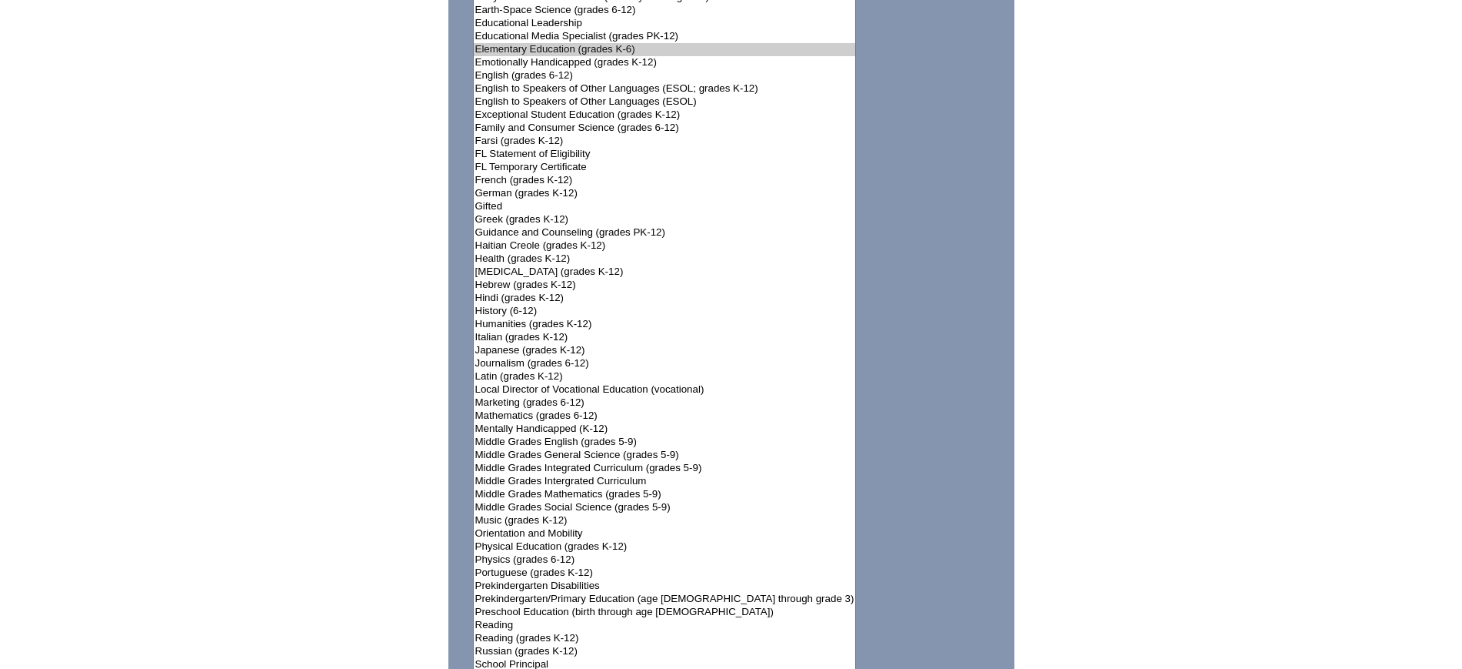
scroll to position [2039, 0]
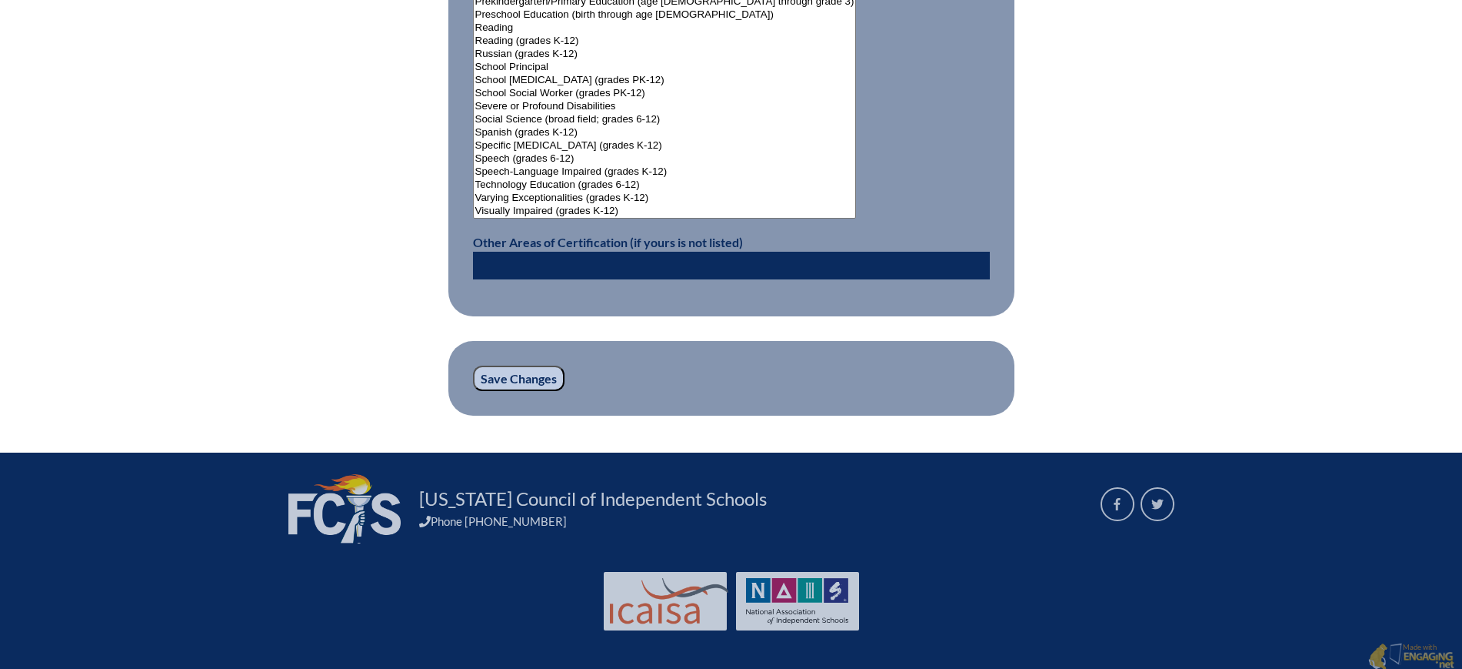
drag, startPoint x: 530, startPoint y: 364, endPoint x: 542, endPoint y: 352, distance: 16.9
click at [531, 365] on input "Save Changes" at bounding box center [519, 378] width 92 height 26
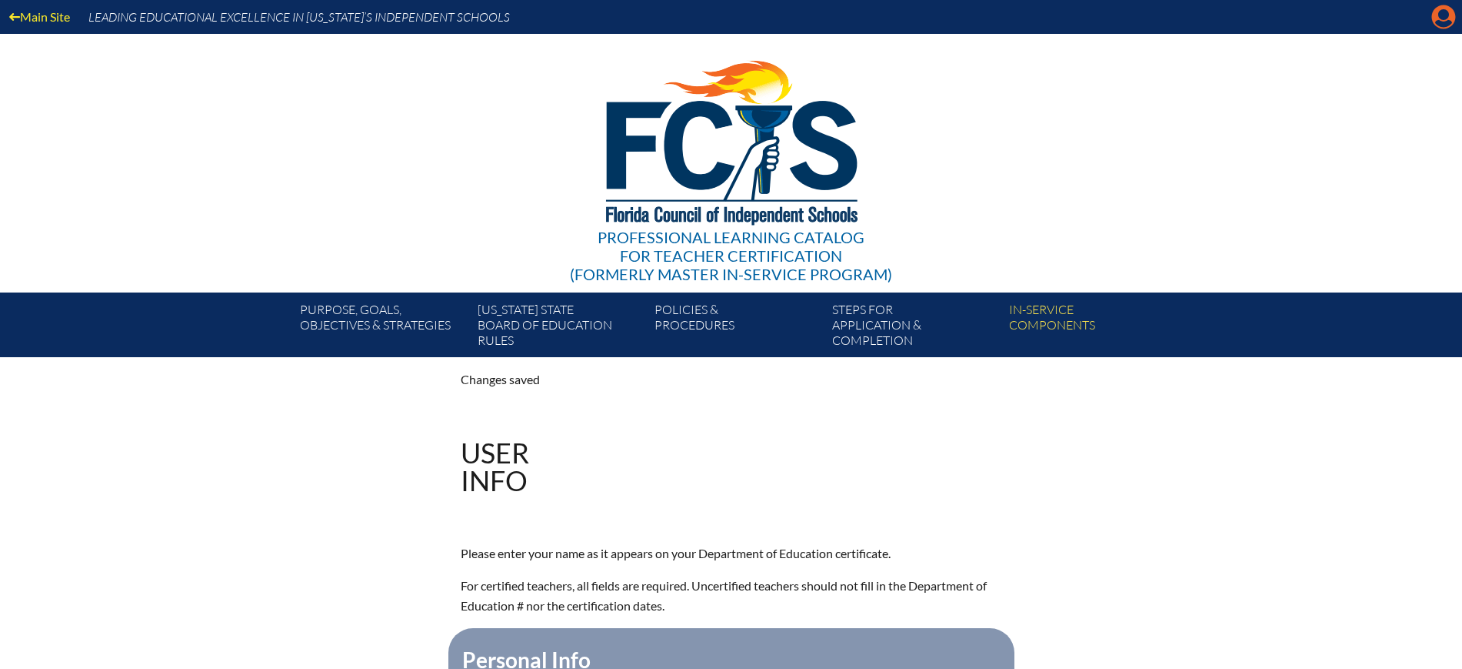
click at [1452, 12] on icon at bounding box center [1444, 17] width 24 height 24
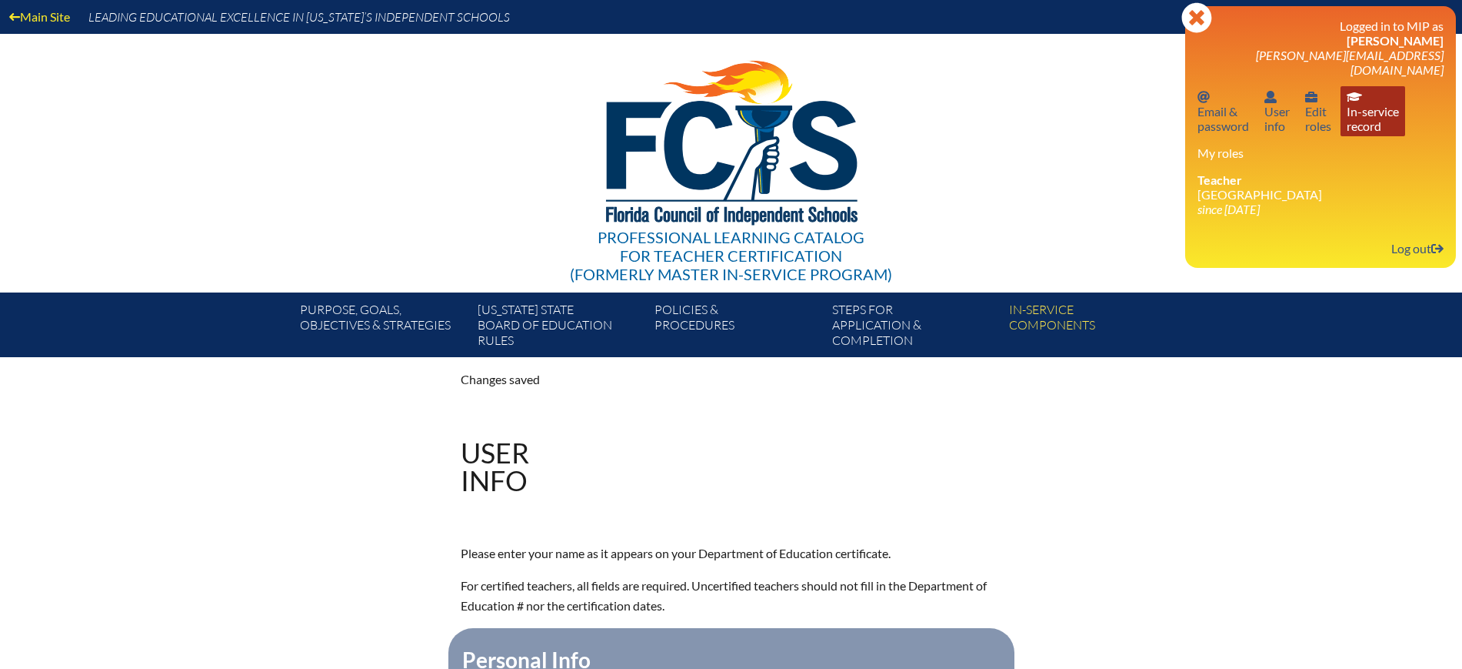
click at [1369, 105] on link "In-service record In-service record" at bounding box center [1373, 111] width 65 height 50
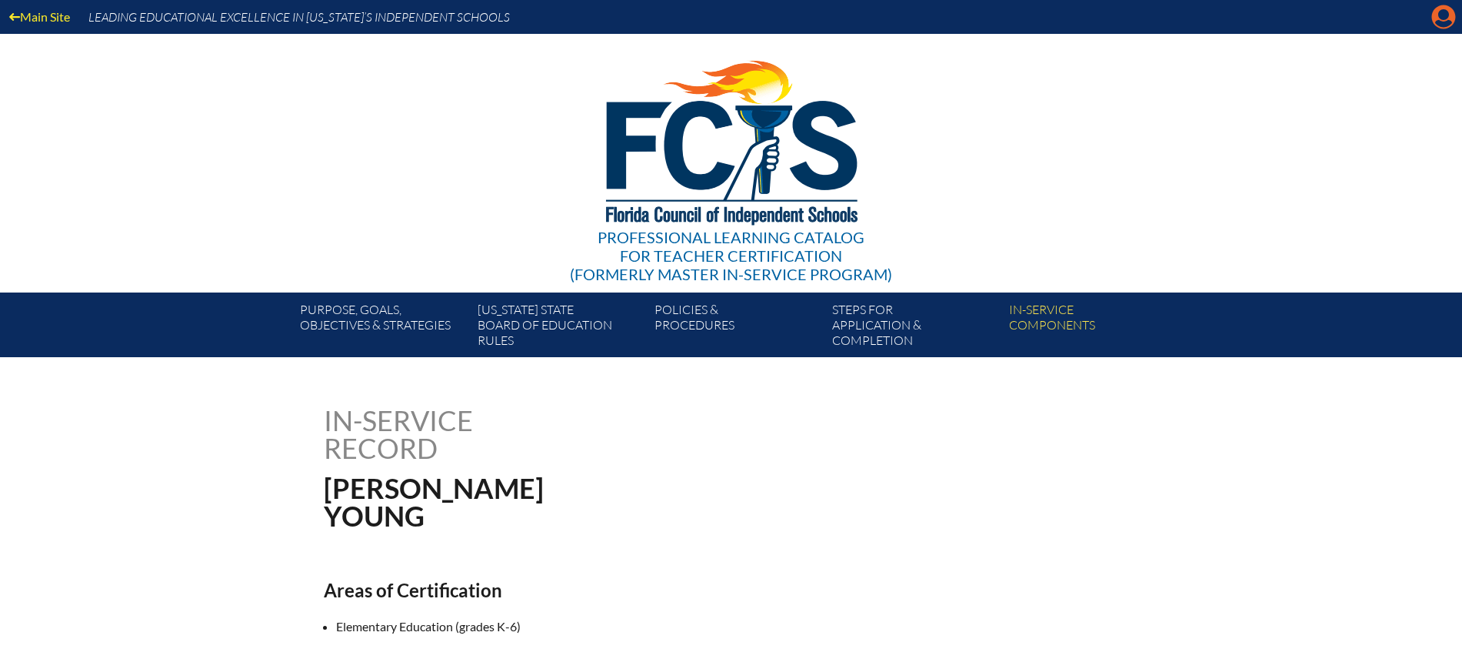
click at [1446, 25] on icon "Manage account" at bounding box center [1444, 17] width 25 height 25
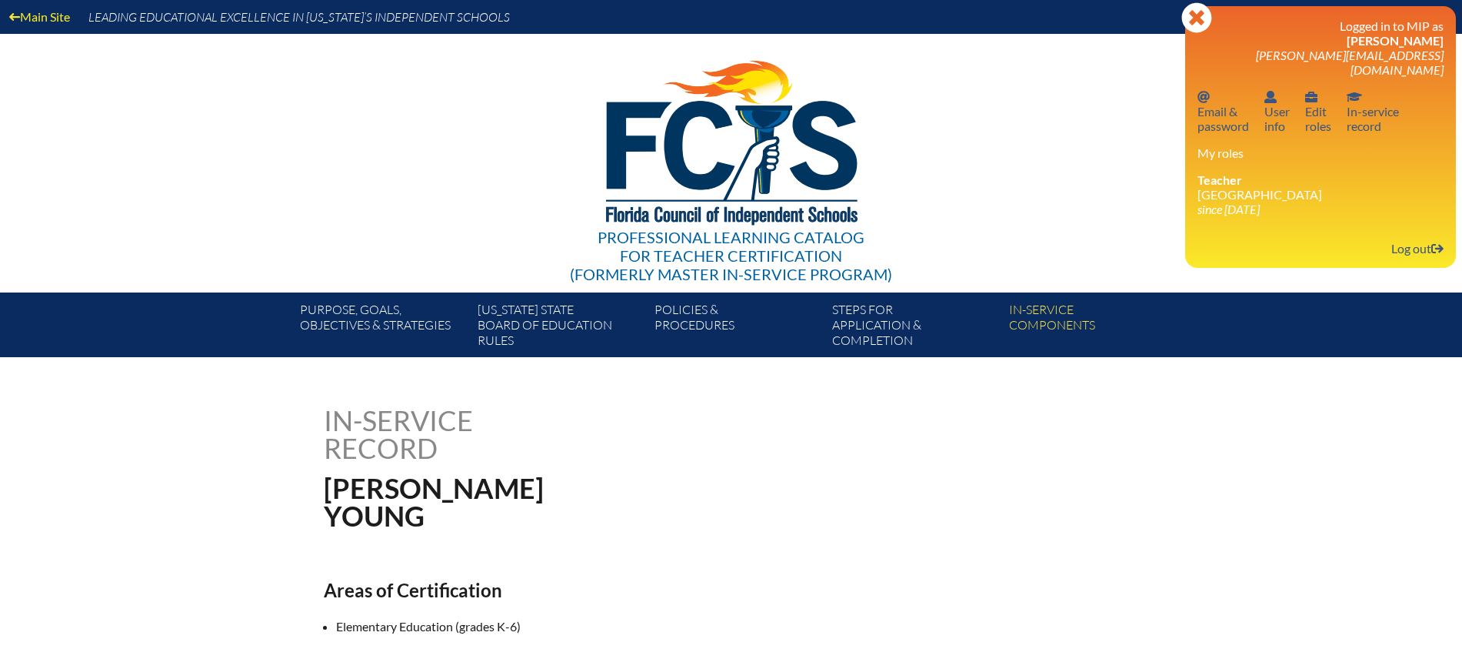
drag, startPoint x: 1404, startPoint y: 227, endPoint x: 1345, endPoint y: 144, distance: 102.0
click at [1404, 238] on link "Log out Log out" at bounding box center [1418, 248] width 65 height 21
